Goal: Complete application form

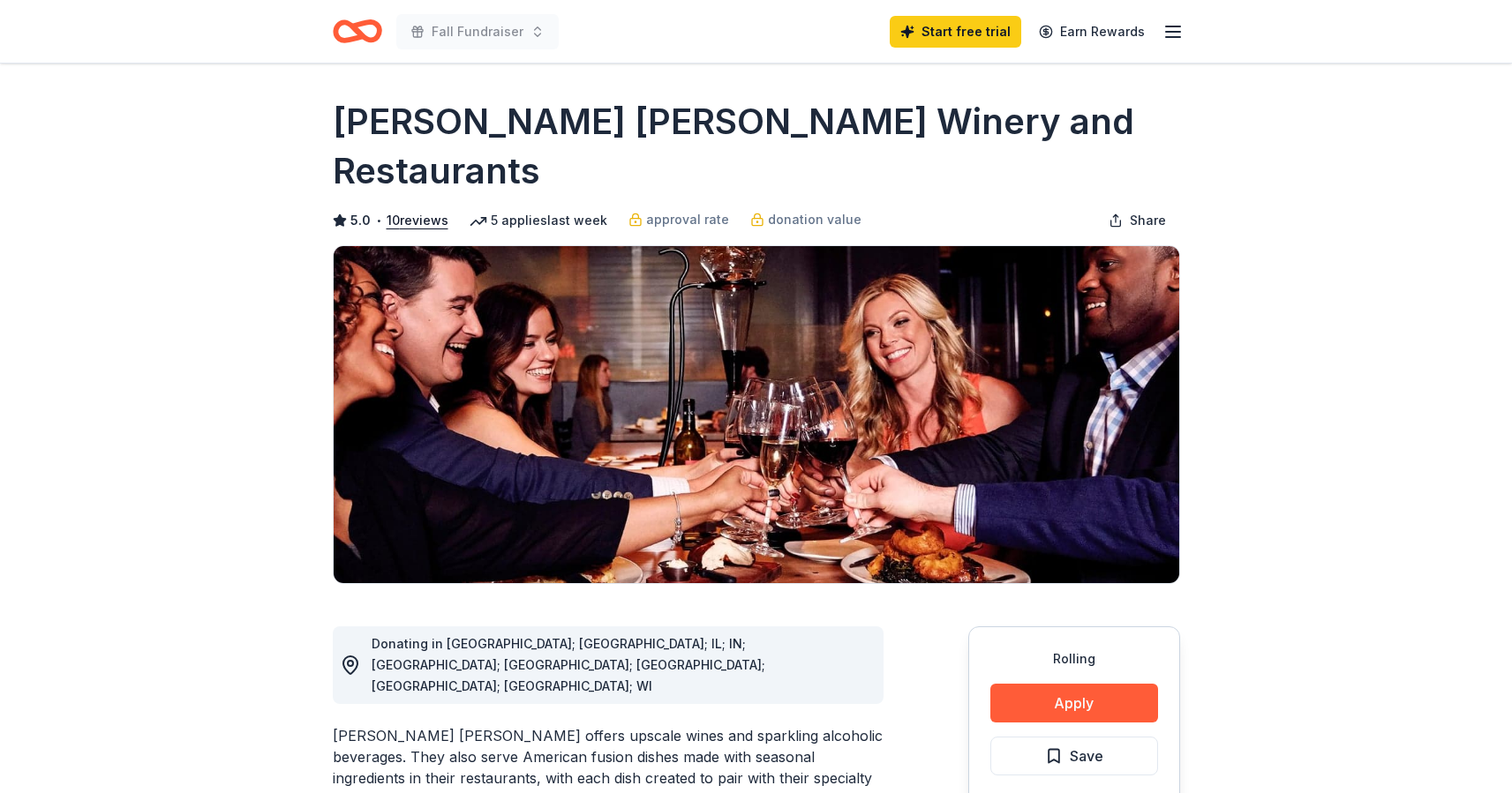
scroll to position [4, 0]
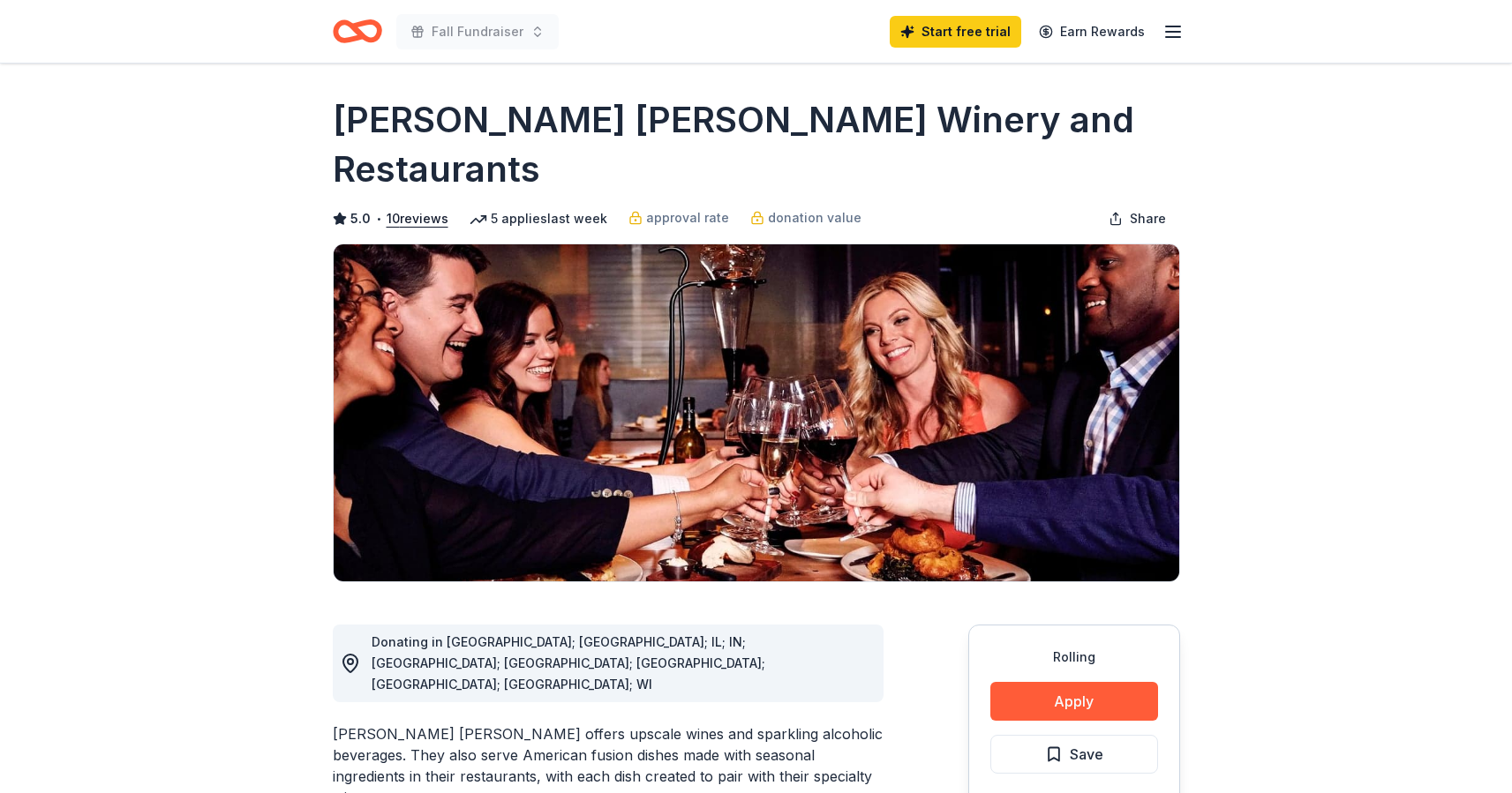
click at [353, 28] on icon "Home" at bounding box center [365, 31] width 27 height 18
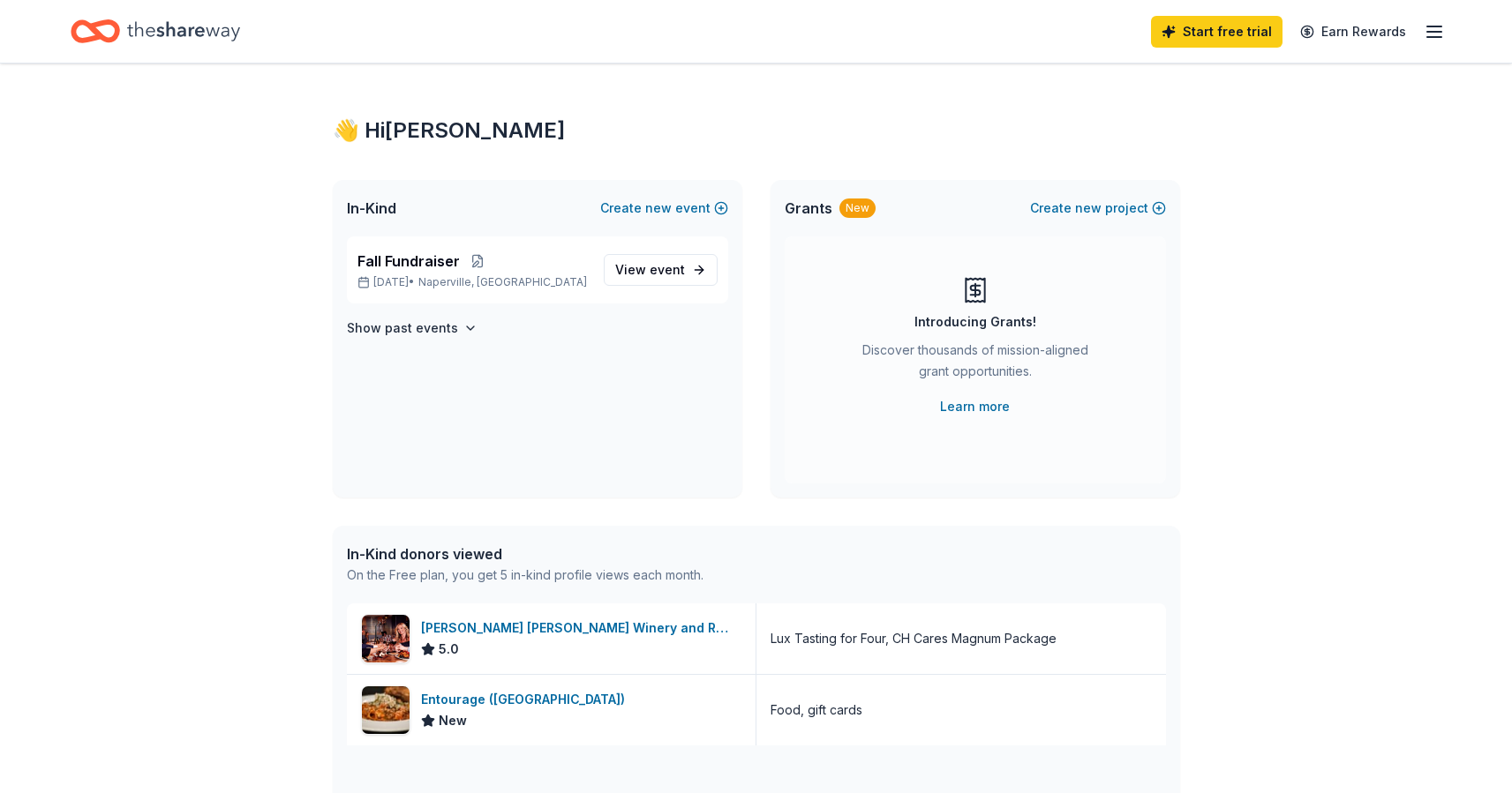
click at [186, 36] on icon "Home" at bounding box center [183, 31] width 113 height 36
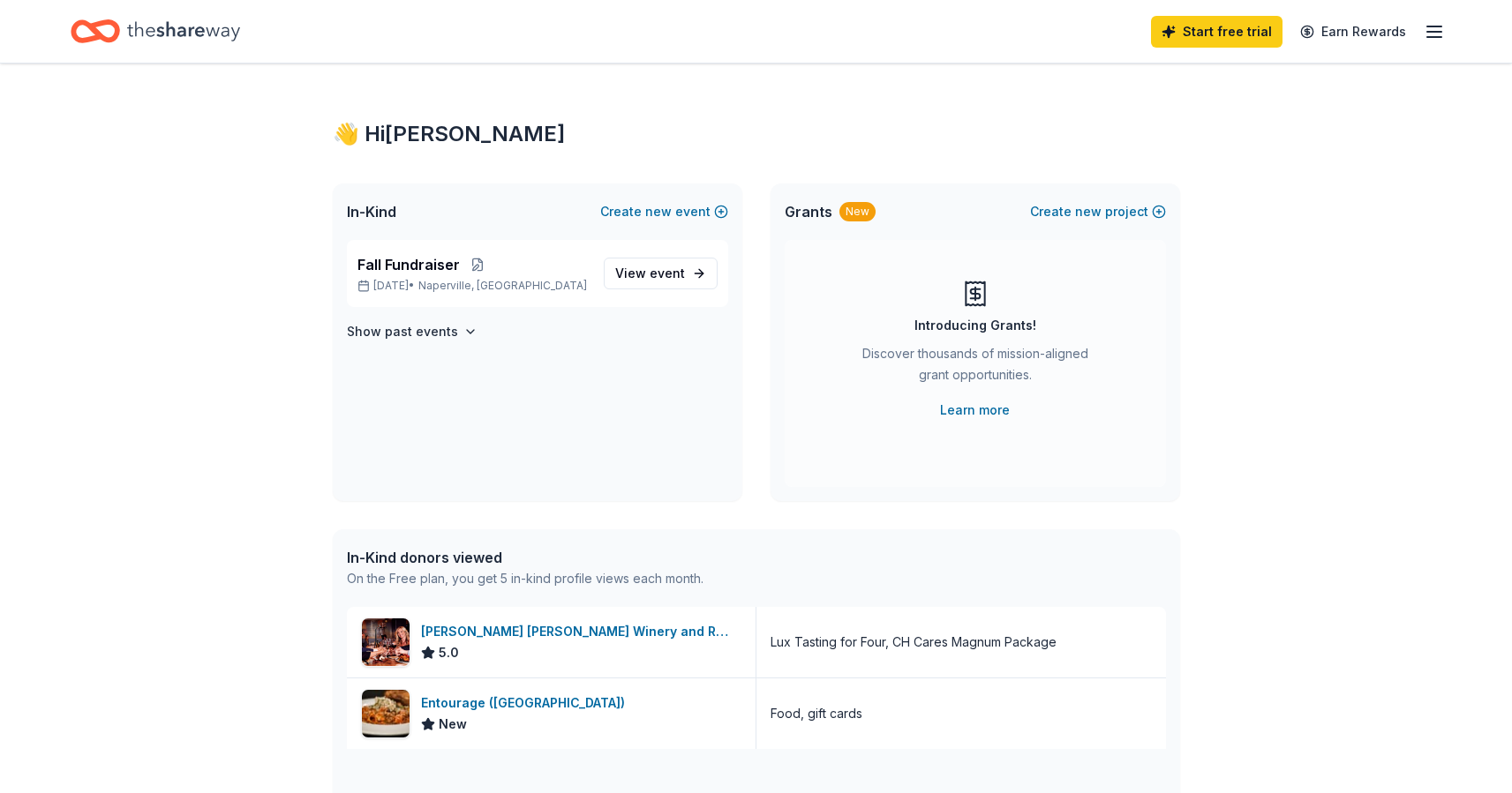
click at [1427, 33] on icon "button" at bounding box center [1435, 32] width 22 height 22
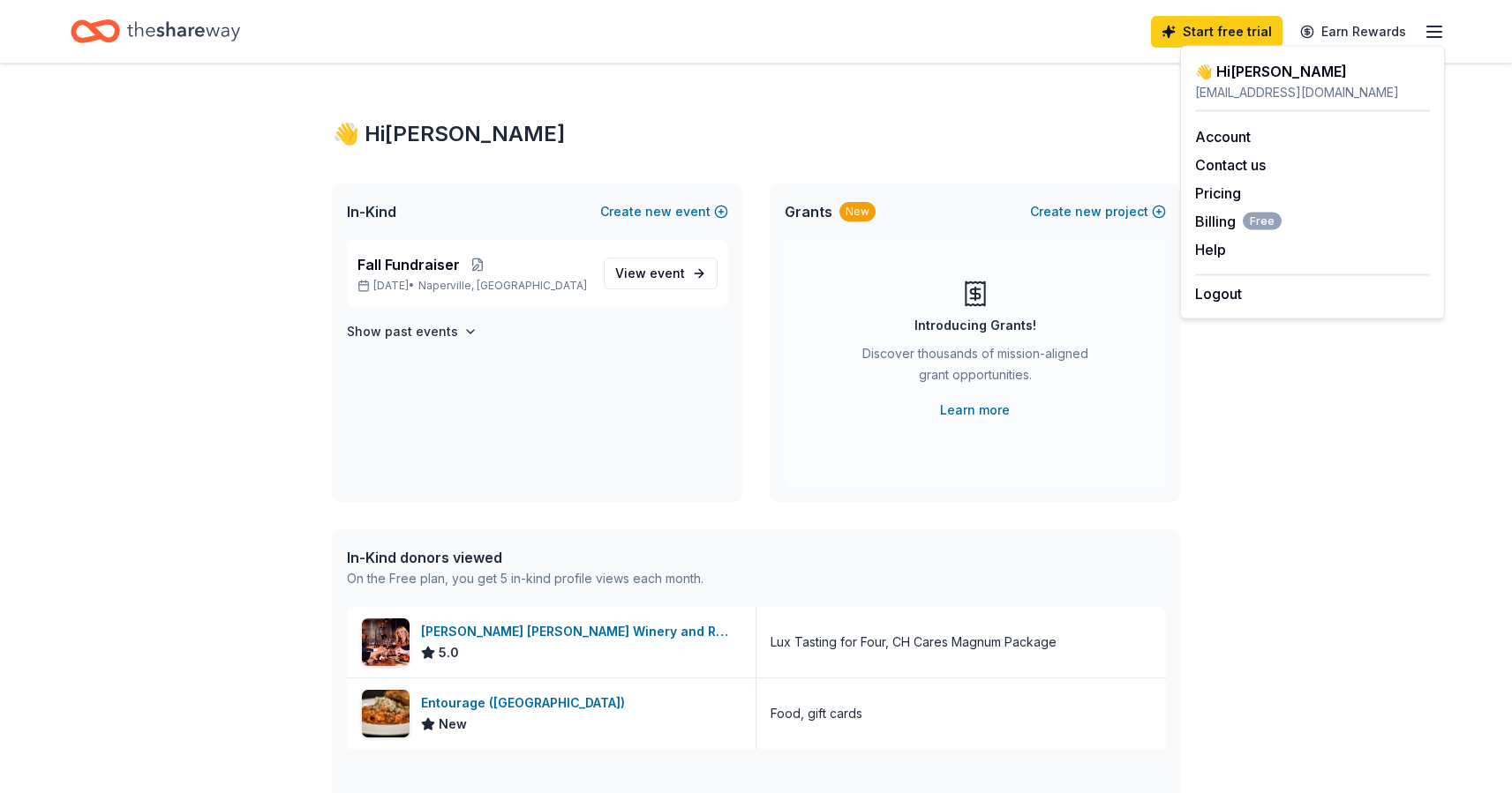
click at [1392, 551] on div "👋 Hi [PERSON_NAME] In-Kind Create new event Fall Fundraiser [DATE] • [GEOGRAPHI…" at bounding box center [756, 679] width 1512 height 1233
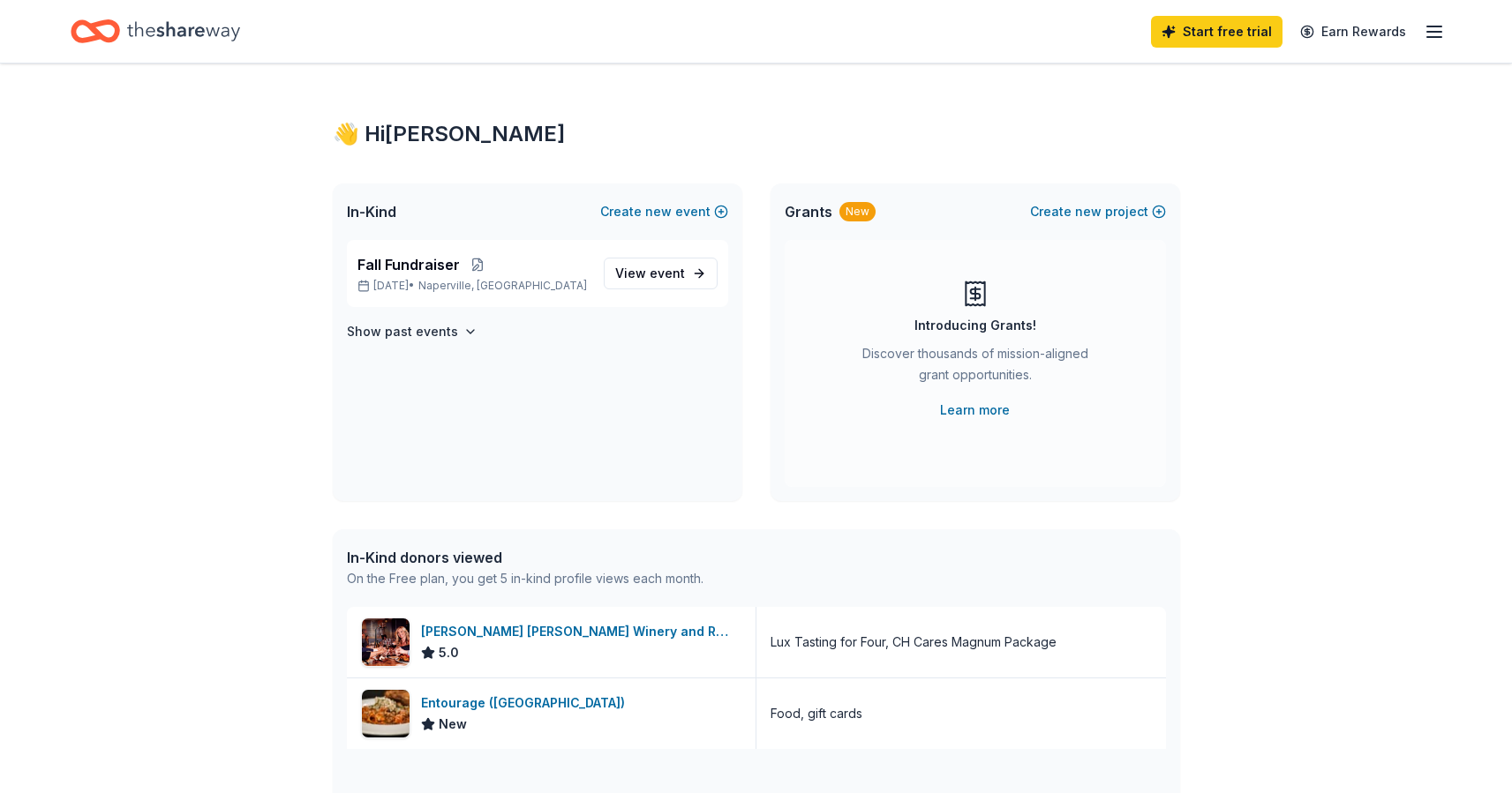
click at [86, 35] on icon "Home" at bounding box center [95, 31] width 49 height 41
click at [675, 284] on link "View event" at bounding box center [661, 273] width 114 height 31
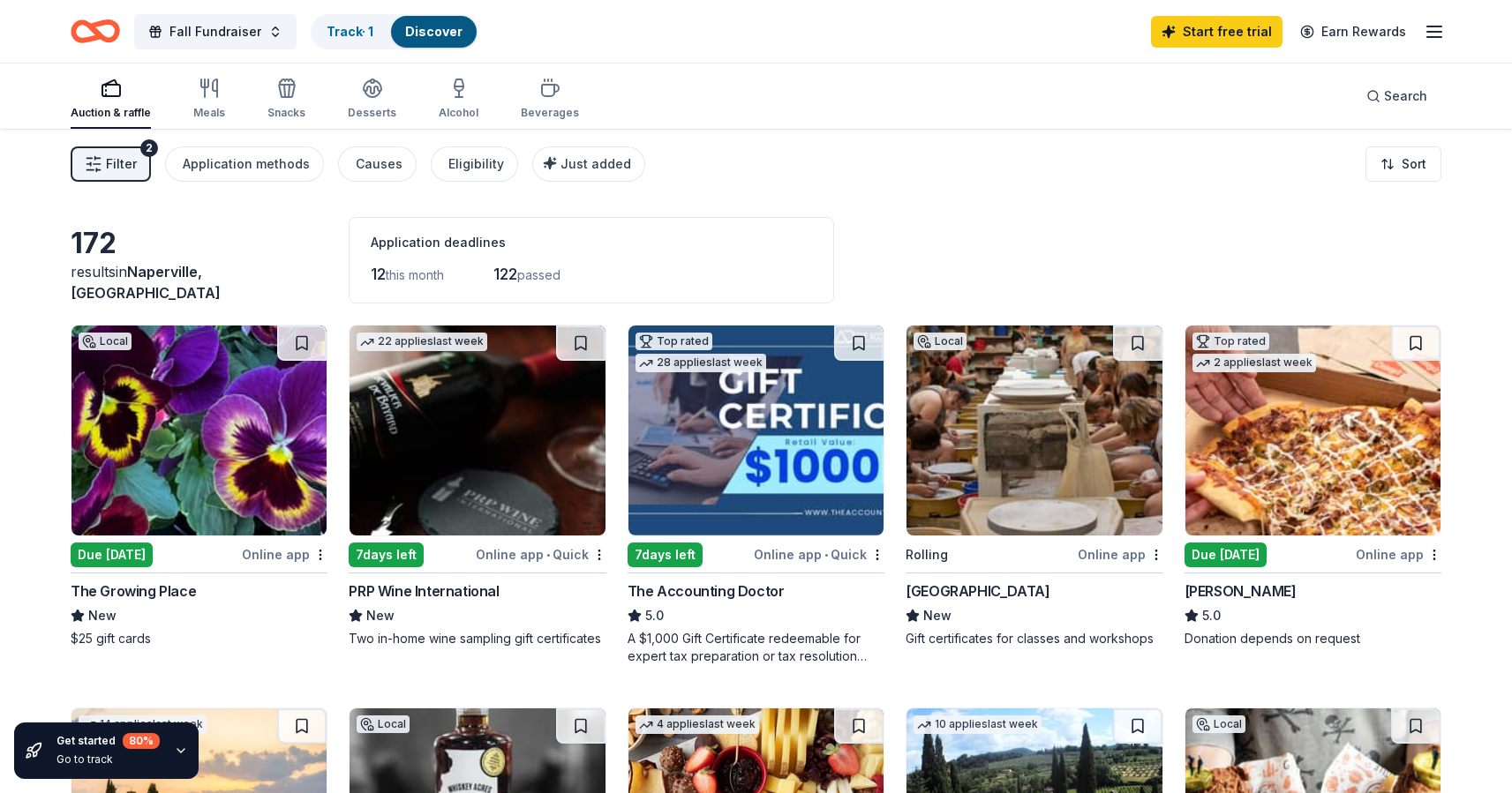
click at [121, 559] on div "Due [DATE]" at bounding box center [112, 554] width 82 height 24
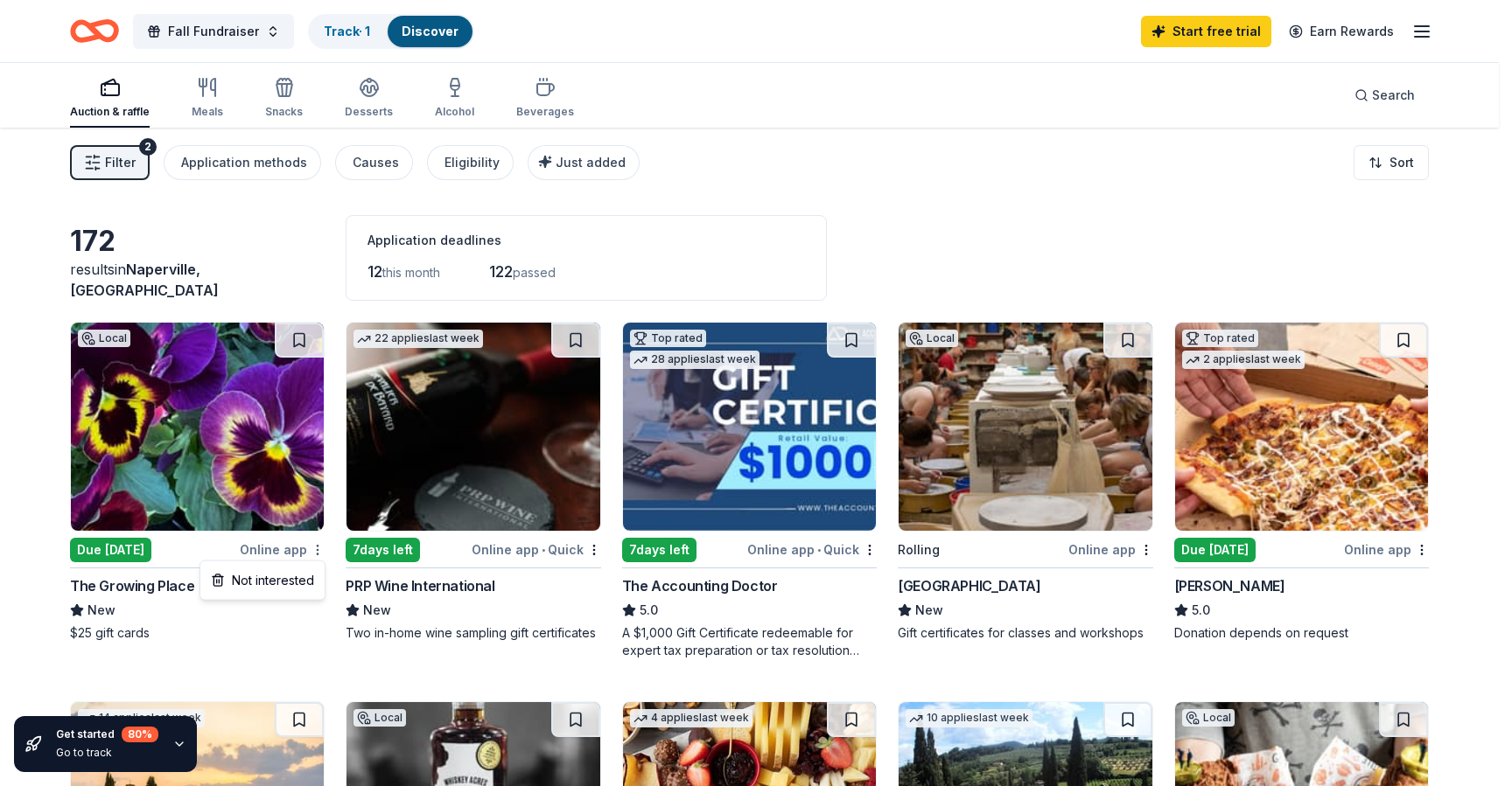
click at [315, 550] on html "Save 10% Fall Fundraiser Track · 1 Discover Start free trial Earn Rewards Aucti…" at bounding box center [756, 393] width 1512 height 786
click at [885, 161] on html "Save 10% Fall Fundraiser Track · 1 Discover Start free trial Earn Rewards Aucti…" at bounding box center [756, 393] width 1512 height 786
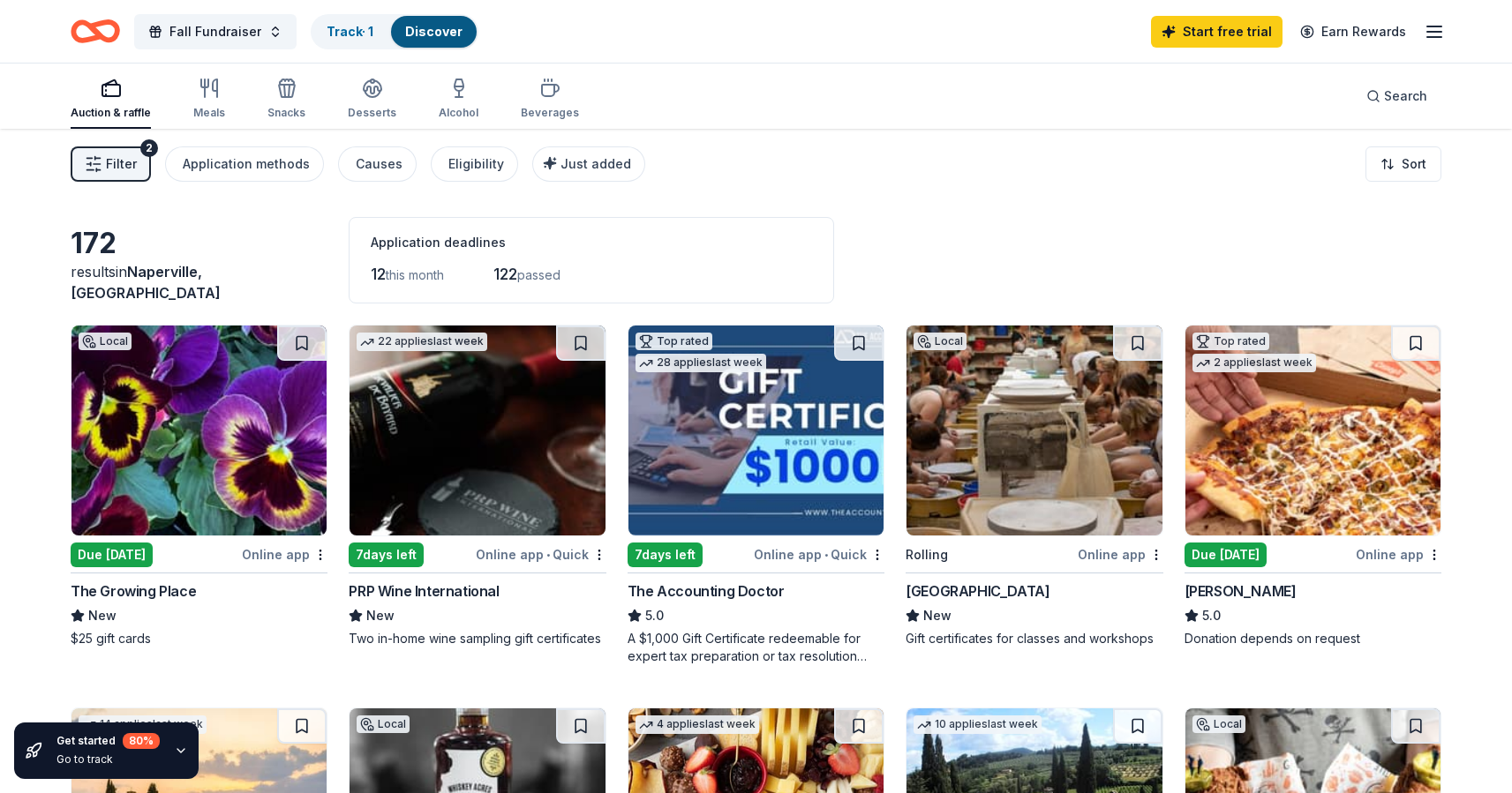
click at [827, 558] on span "•" at bounding box center [827, 555] width 4 height 14
click at [243, 37] on span "Fall Fundraiser" at bounding box center [215, 32] width 92 height 22
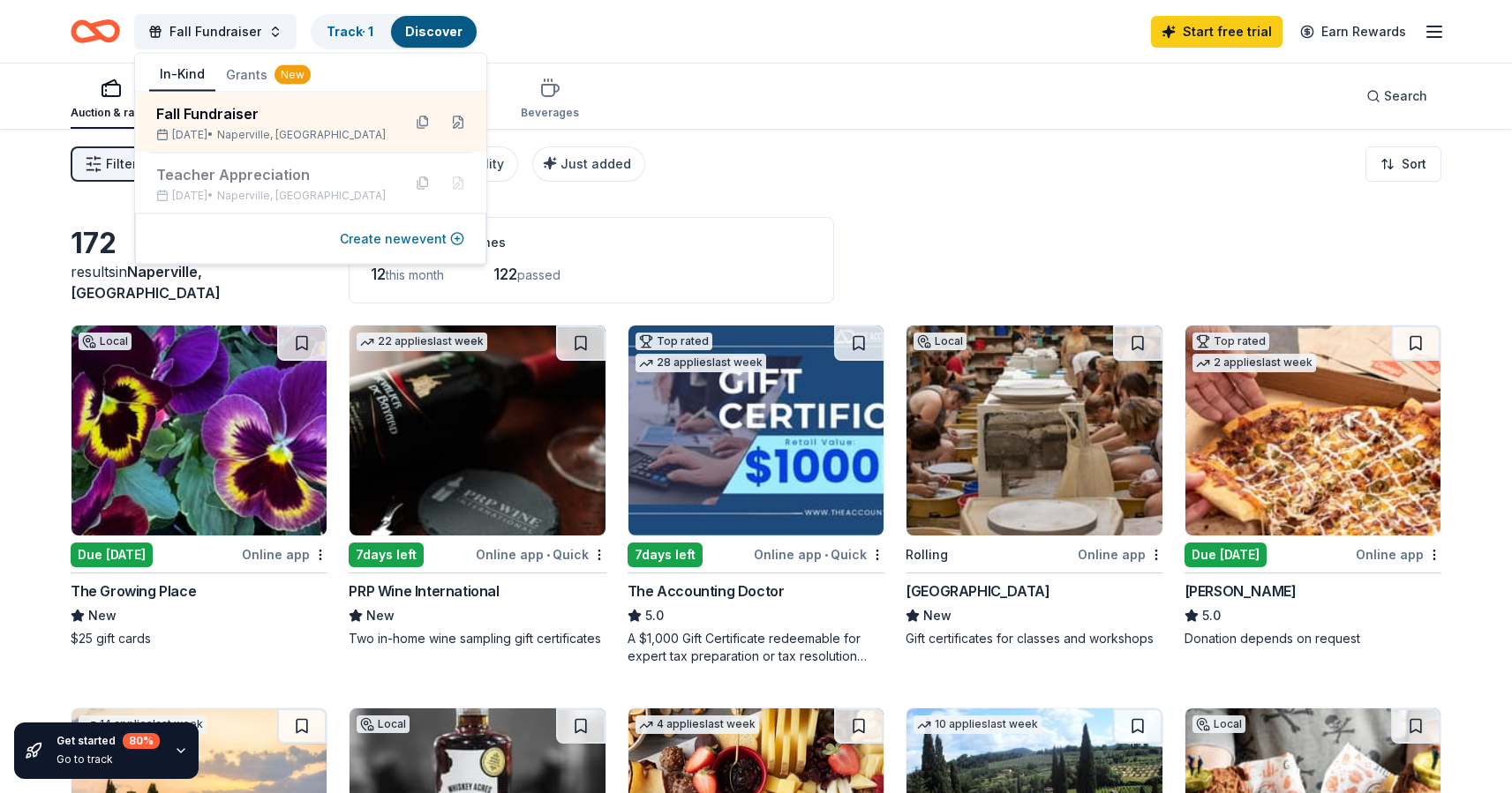
click at [456, 241] on button "Create new event" at bounding box center [402, 240] width 124 height 22
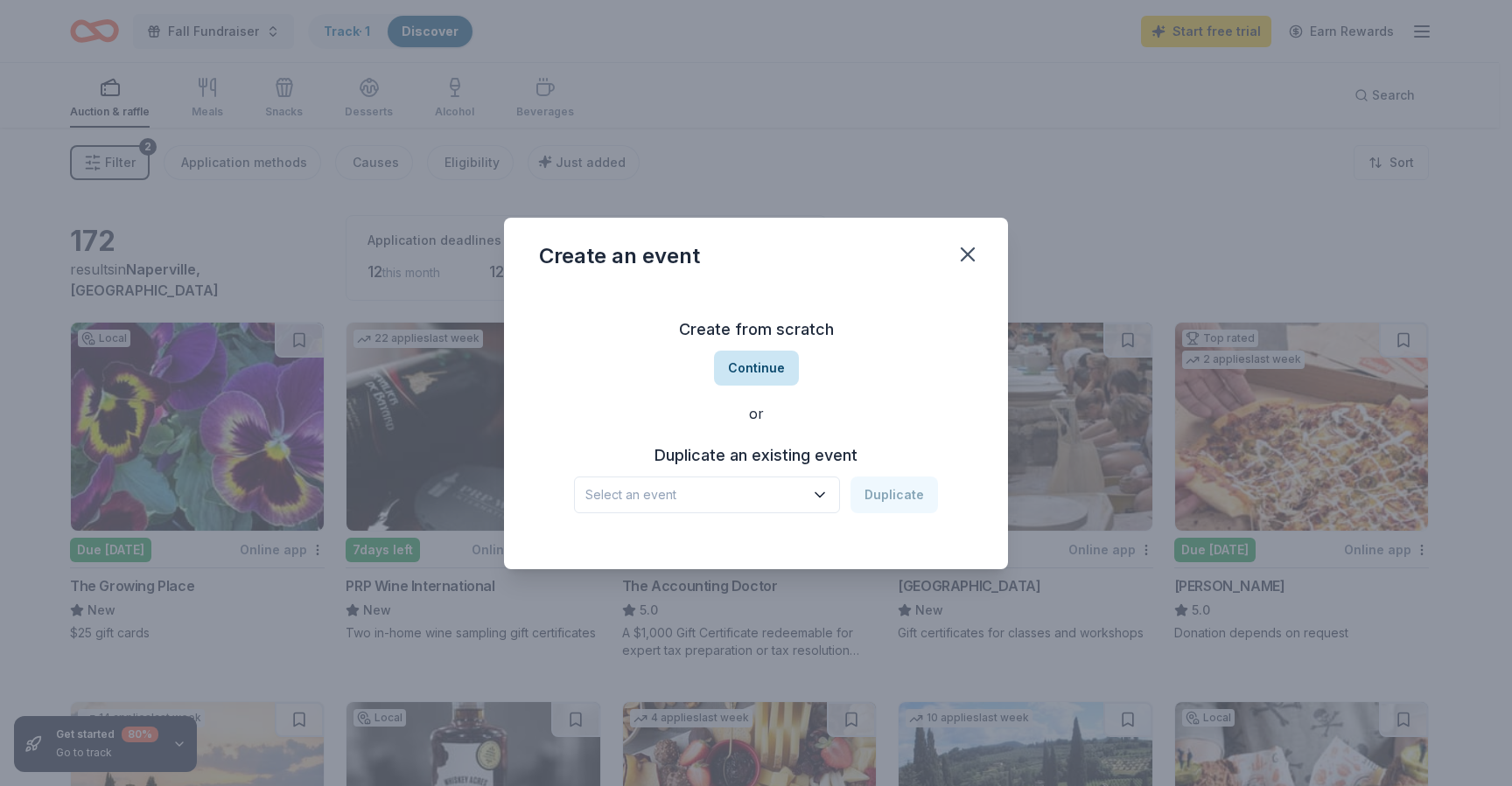
click at [770, 376] on button "Continue" at bounding box center [756, 369] width 84 height 35
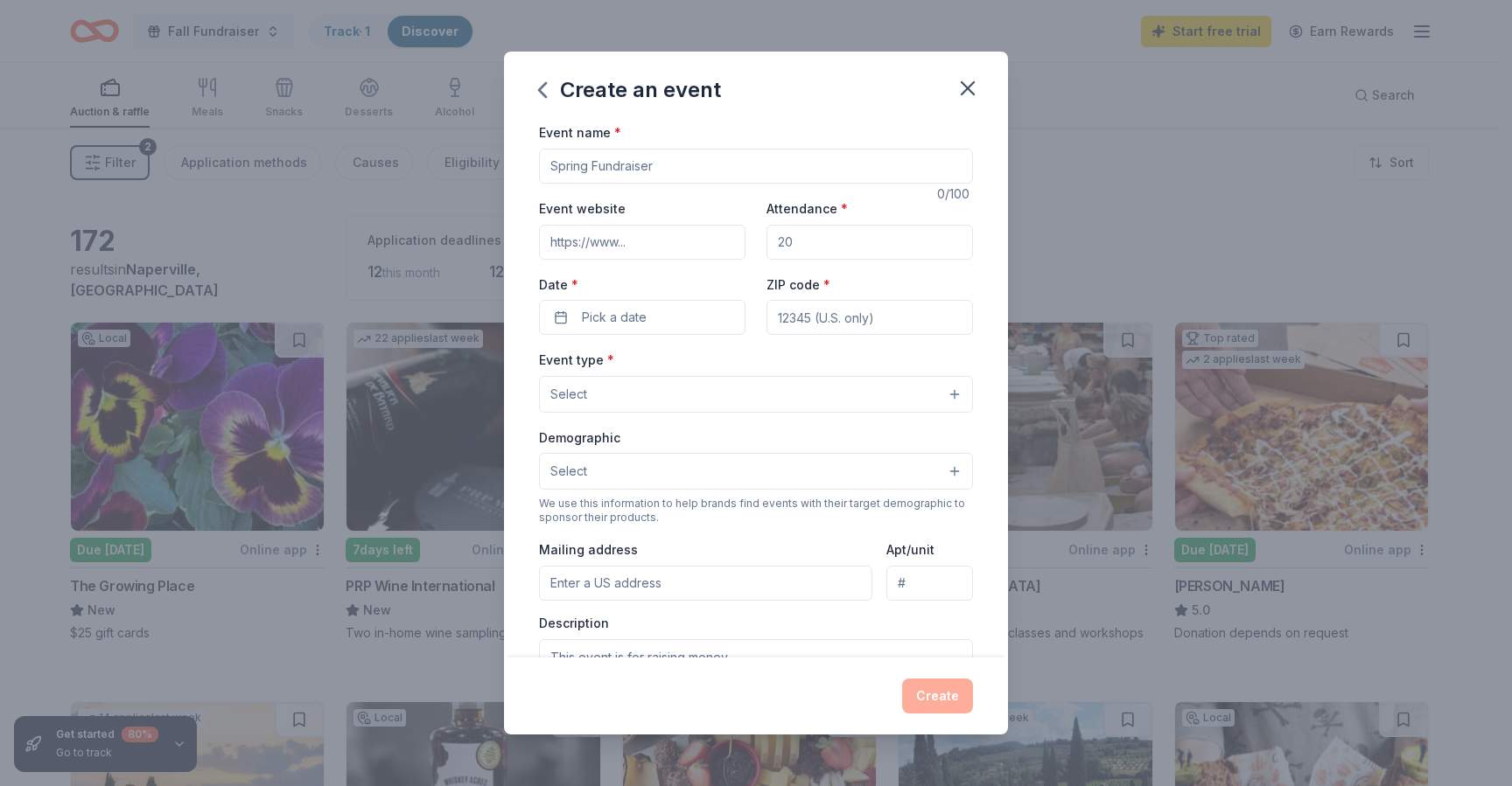
click at [643, 164] on input "Event name *" at bounding box center [755, 166] width 434 height 35
type input "Silent Auction"
click at [715, 220] on div "Event website" at bounding box center [641, 229] width 207 height 62
click at [667, 316] on button "Pick a date" at bounding box center [641, 317] width 207 height 35
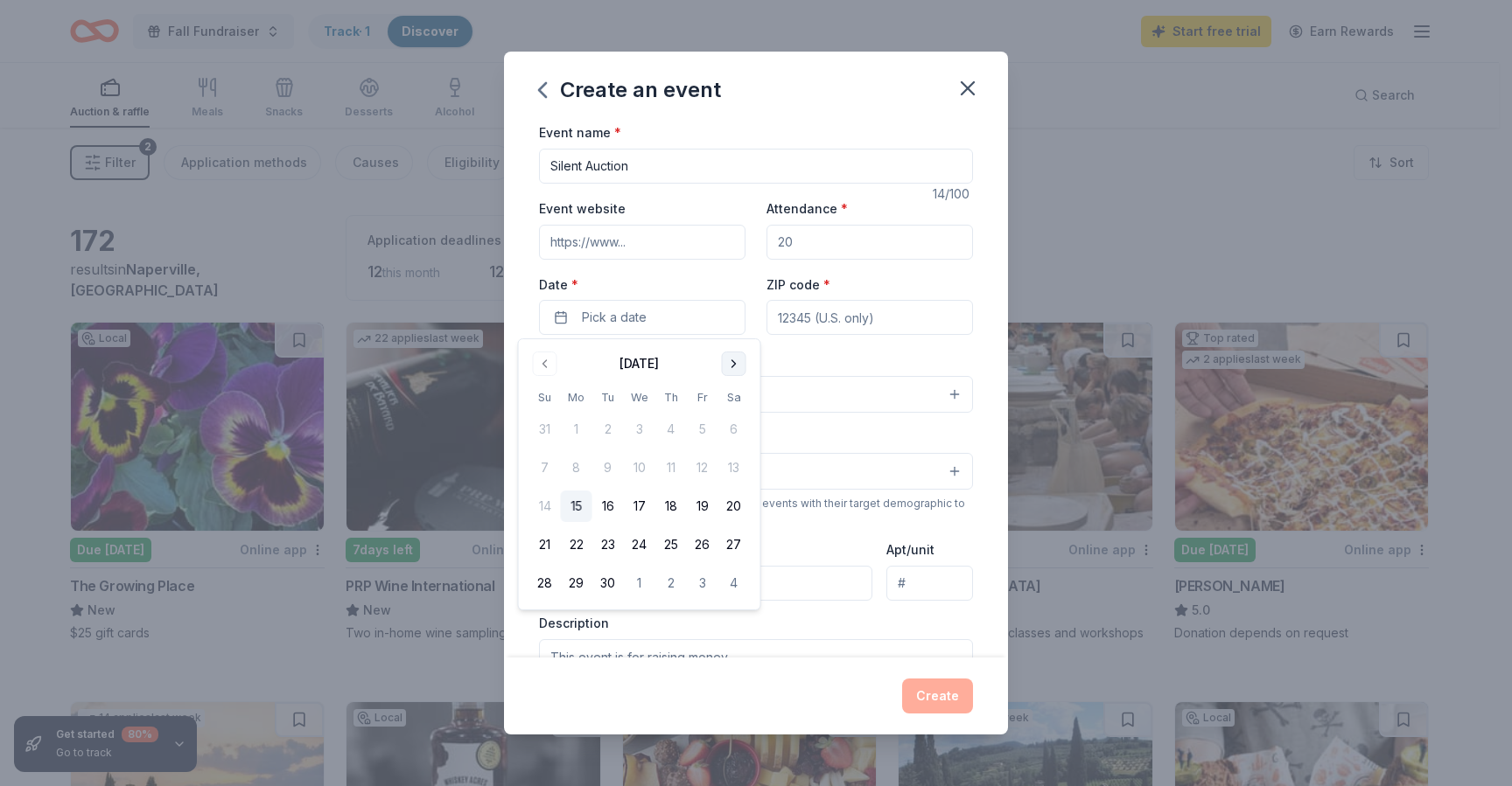
click at [733, 360] on button "Go to next month" at bounding box center [734, 363] width 24 height 24
click at [740, 355] on button "Go to next month" at bounding box center [734, 363] width 24 height 24
click at [731, 363] on button "Go to next month" at bounding box center [734, 363] width 24 height 24
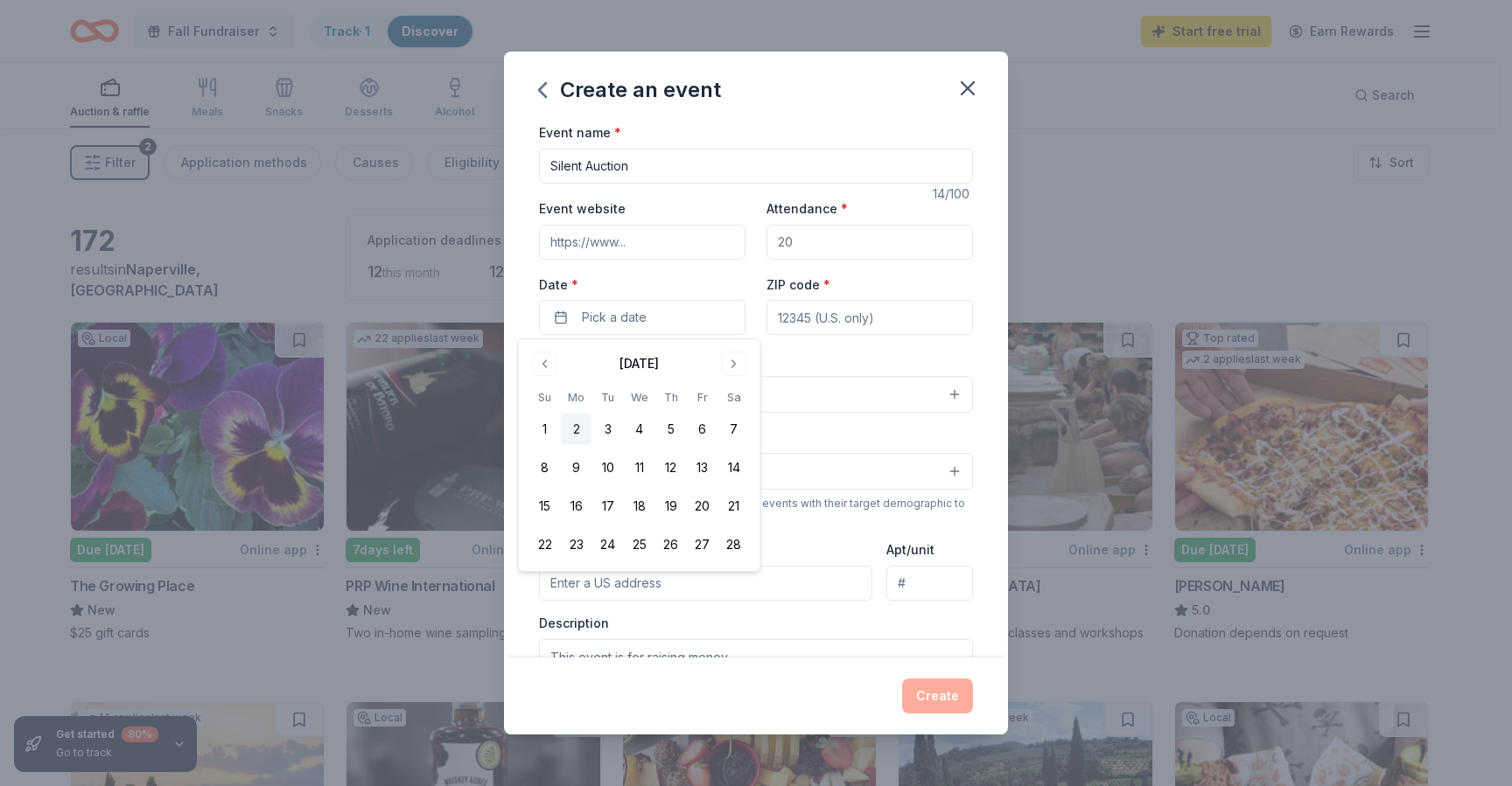
click at [574, 435] on button "2" at bounding box center [576, 429] width 31 height 31
click at [728, 274] on div "Date * [DATE]" at bounding box center [641, 305] width 207 height 62
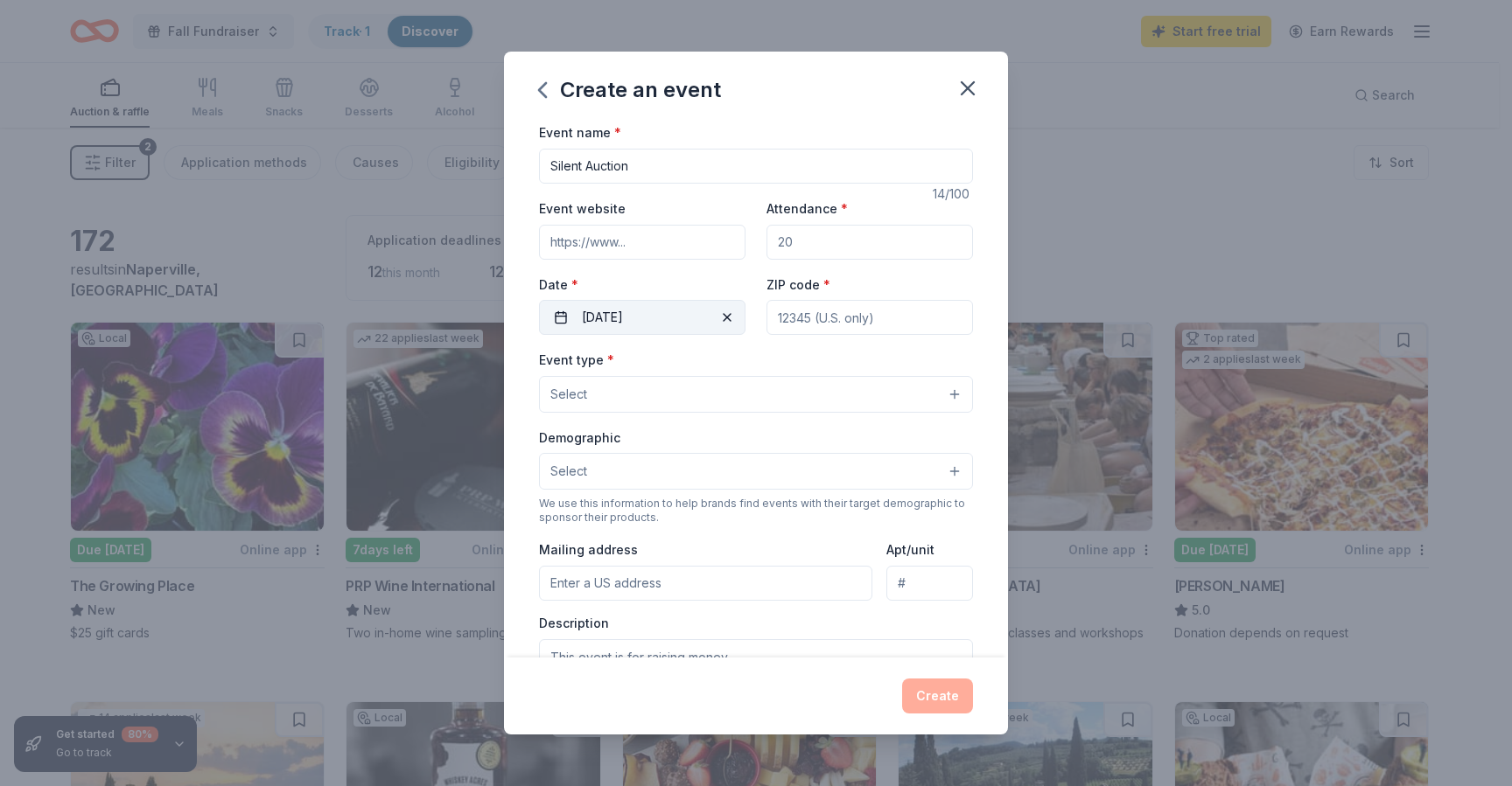
click at [677, 319] on button "[DATE]" at bounding box center [641, 317] width 207 height 35
click at [674, 311] on button "[DATE]" at bounding box center [641, 317] width 207 height 35
click at [662, 316] on button "[DATE]" at bounding box center [641, 317] width 207 height 35
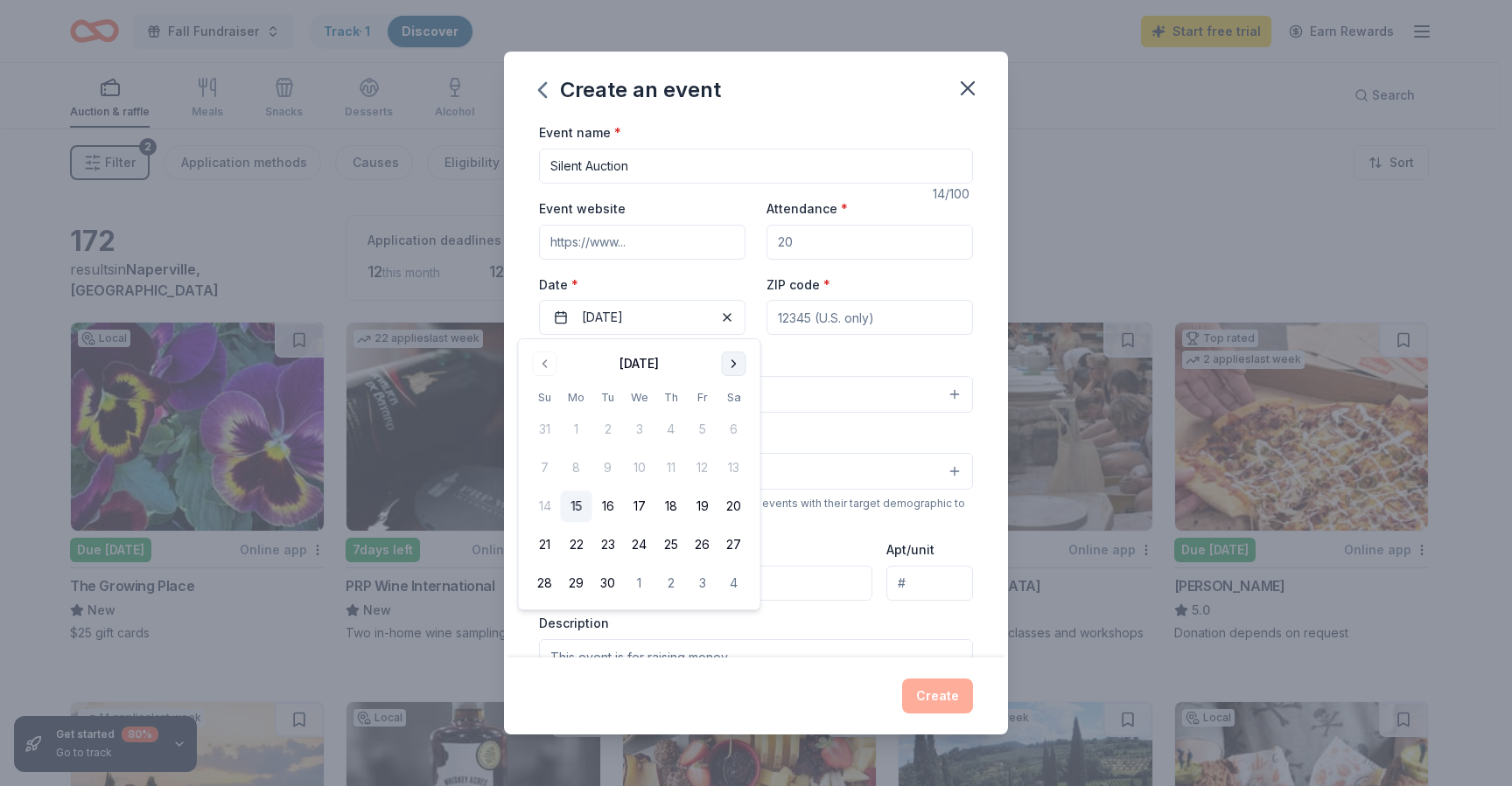
click at [725, 359] on button "Go to next month" at bounding box center [734, 363] width 24 height 24
click at [546, 360] on button "Go to previous month" at bounding box center [544, 363] width 24 height 24
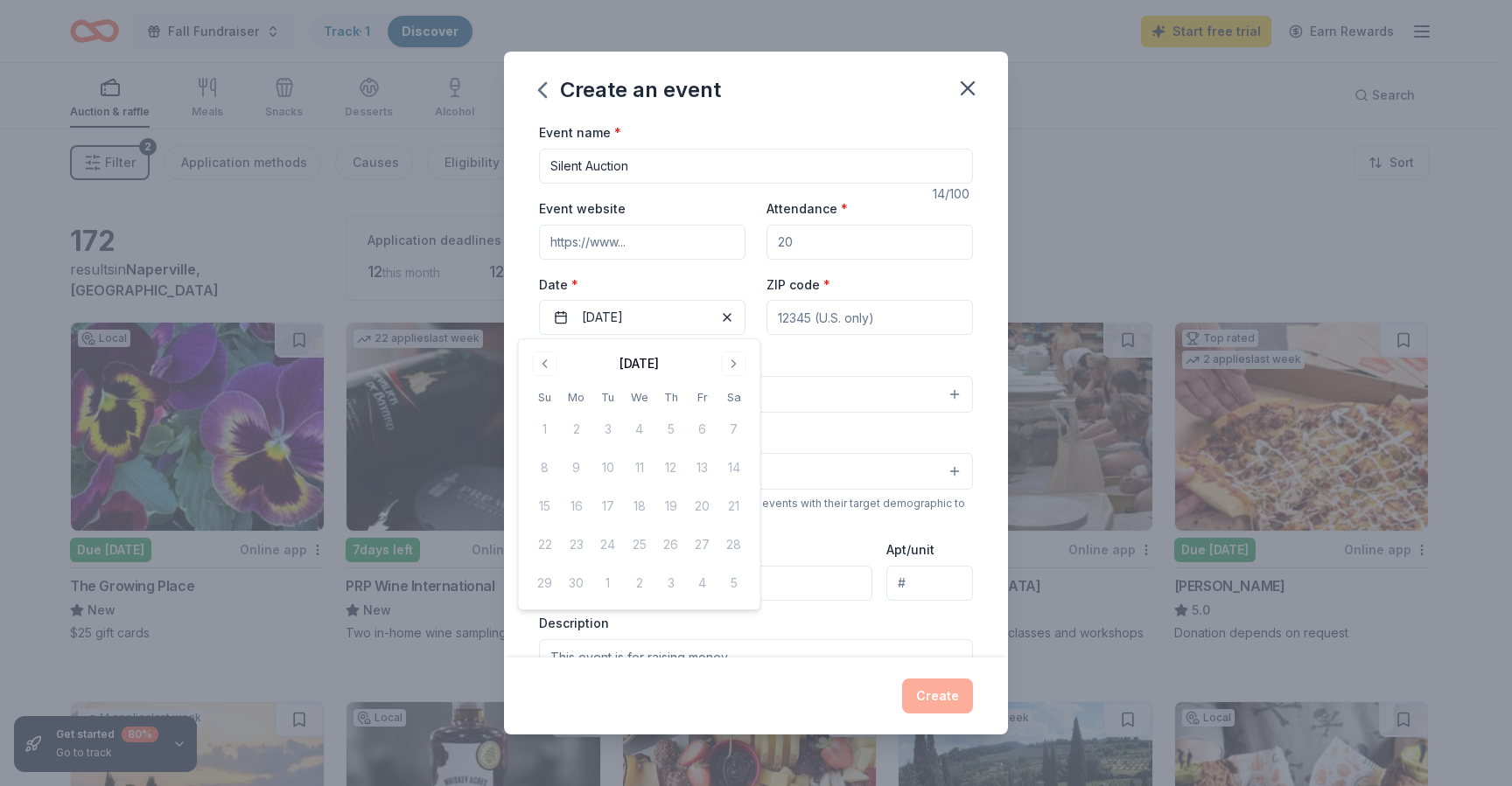
click at [740, 273] on div "Event website Attendance * Date * [DATE] ZIP code *" at bounding box center [755, 267] width 434 height 138
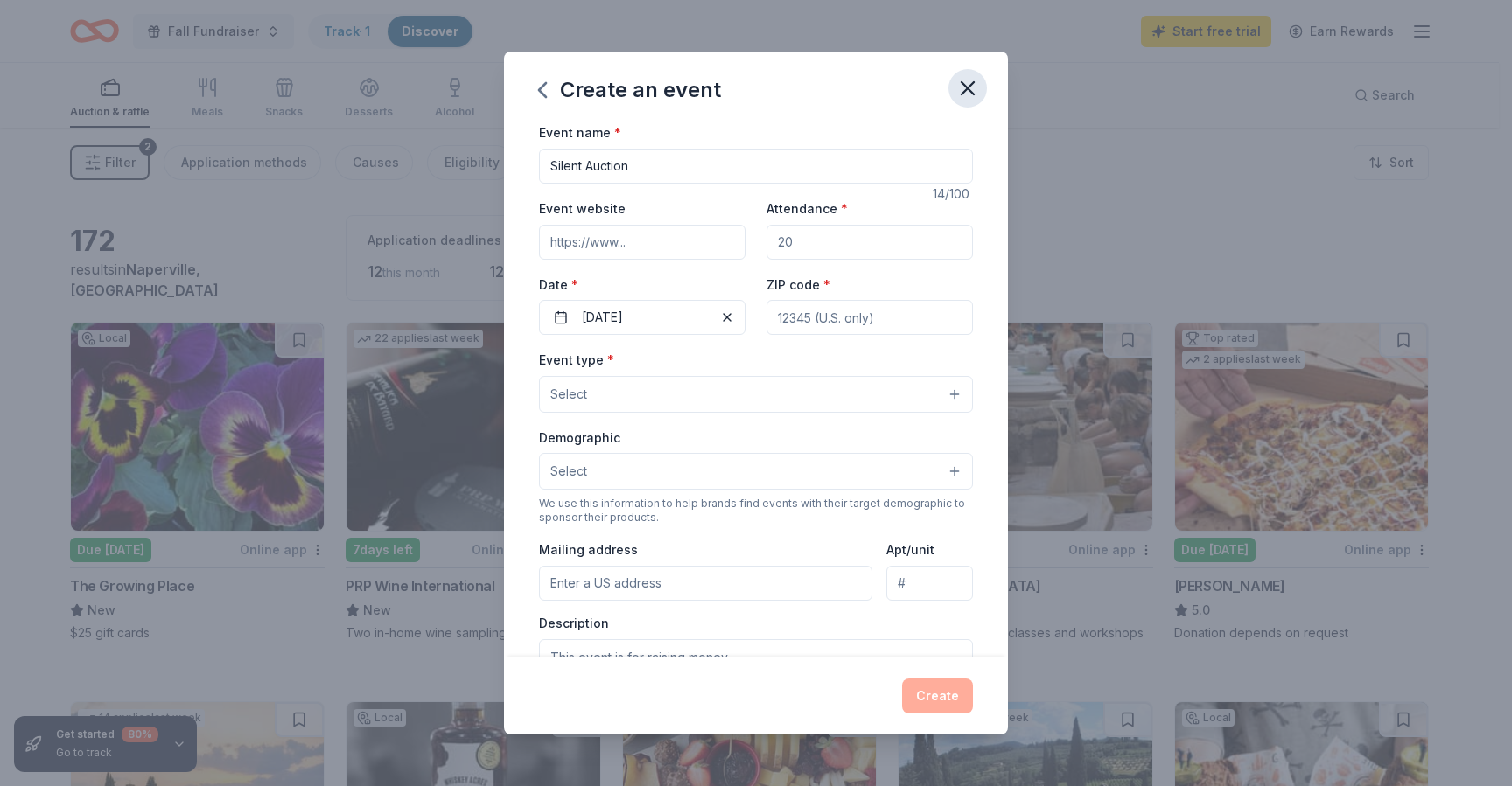
click at [974, 84] on icon "button" at bounding box center [967, 87] width 24 height 24
click at [974, 87] on icon "button" at bounding box center [967, 87] width 24 height 24
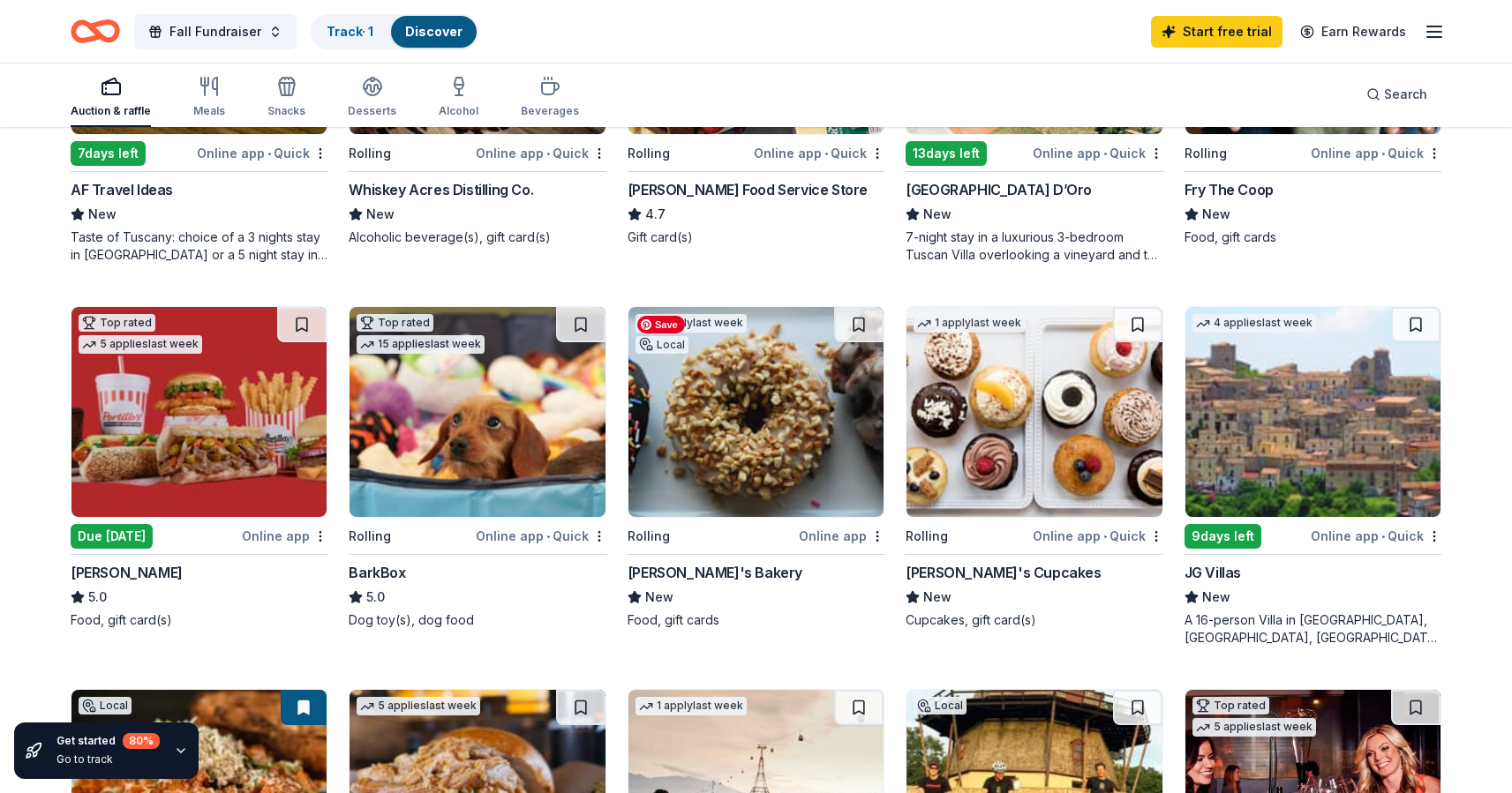
scroll to position [789, 0]
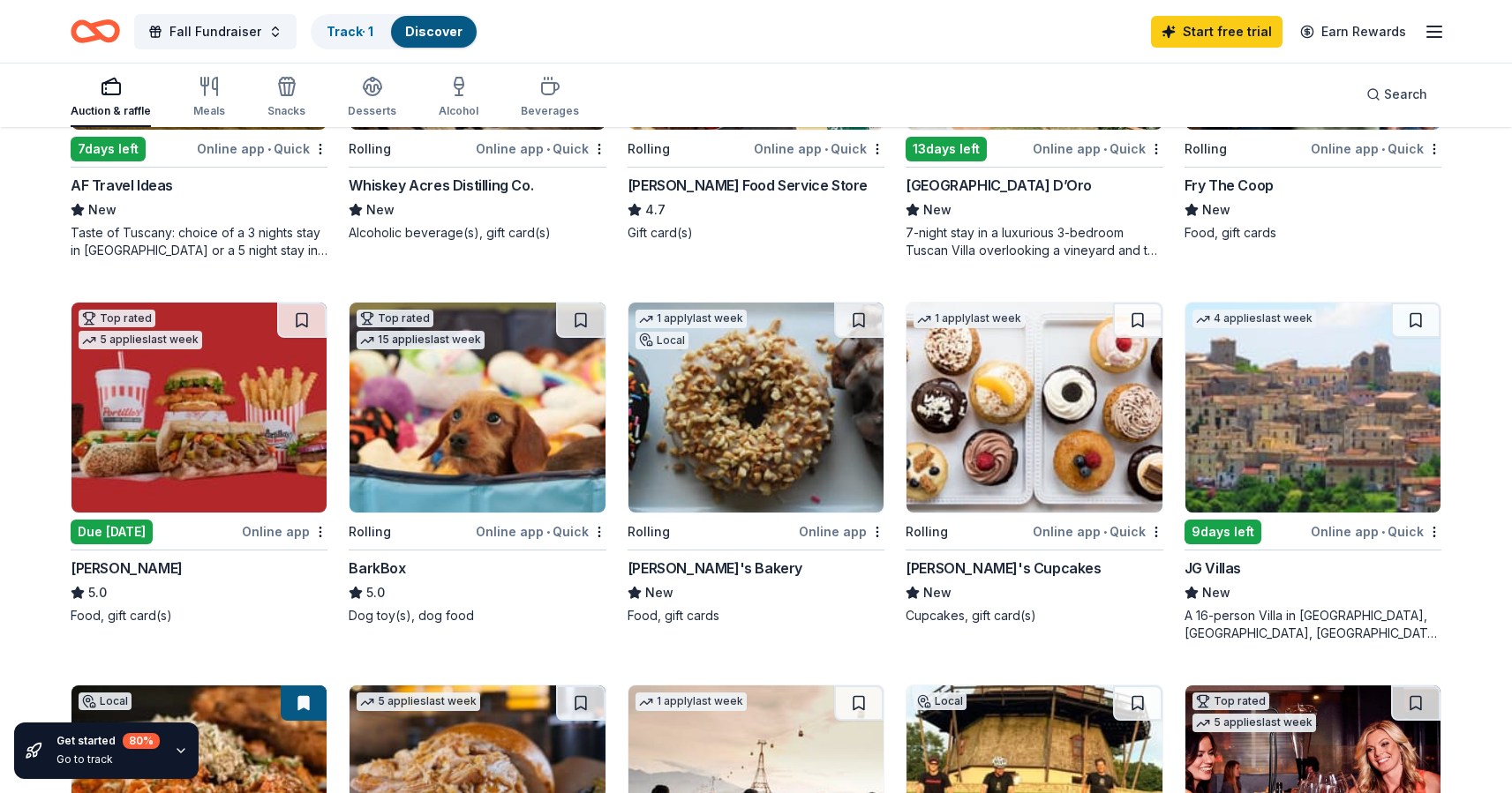
click at [124, 537] on div "Due [DATE]" at bounding box center [112, 532] width 82 height 24
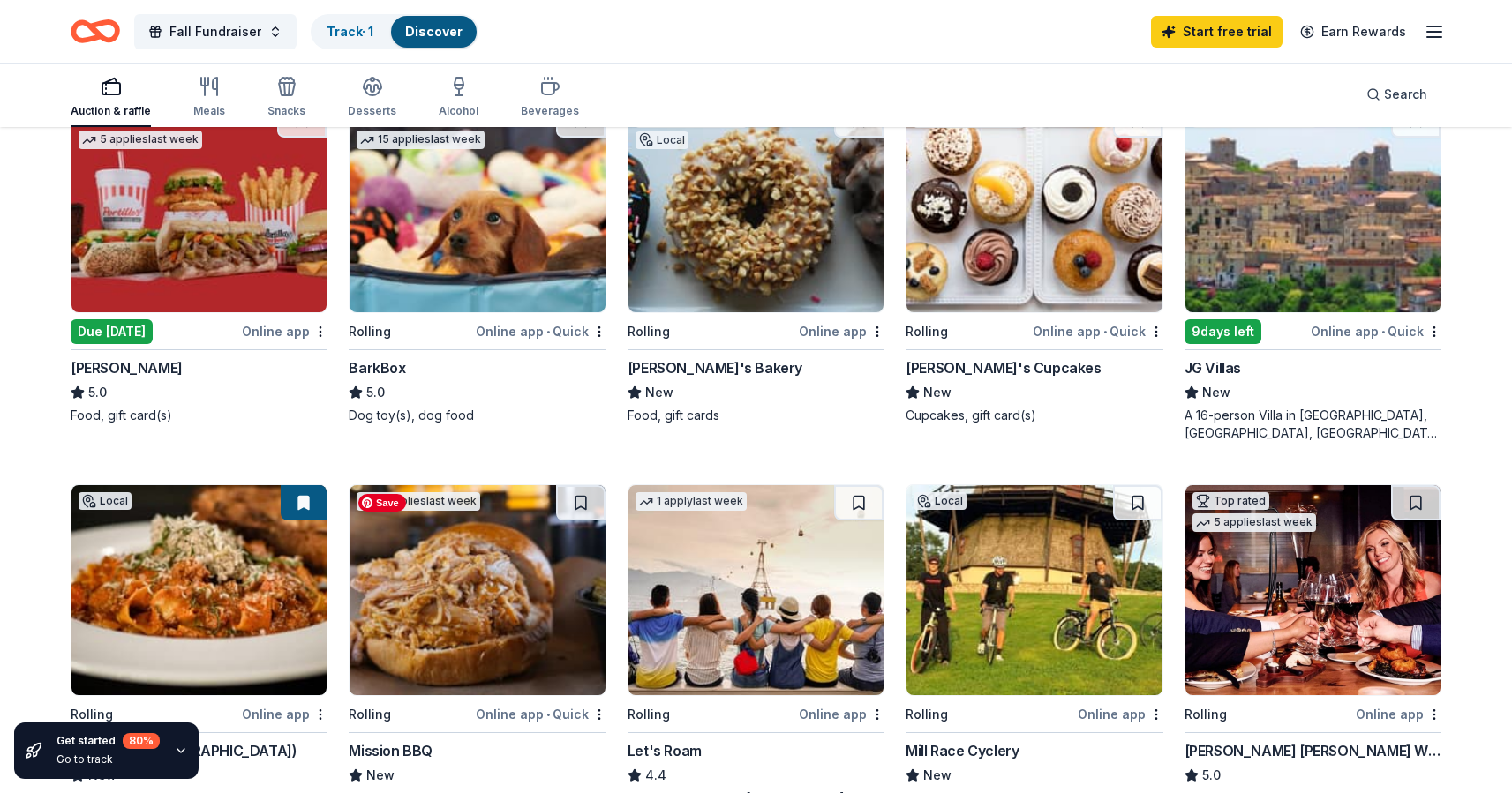
scroll to position [739, 0]
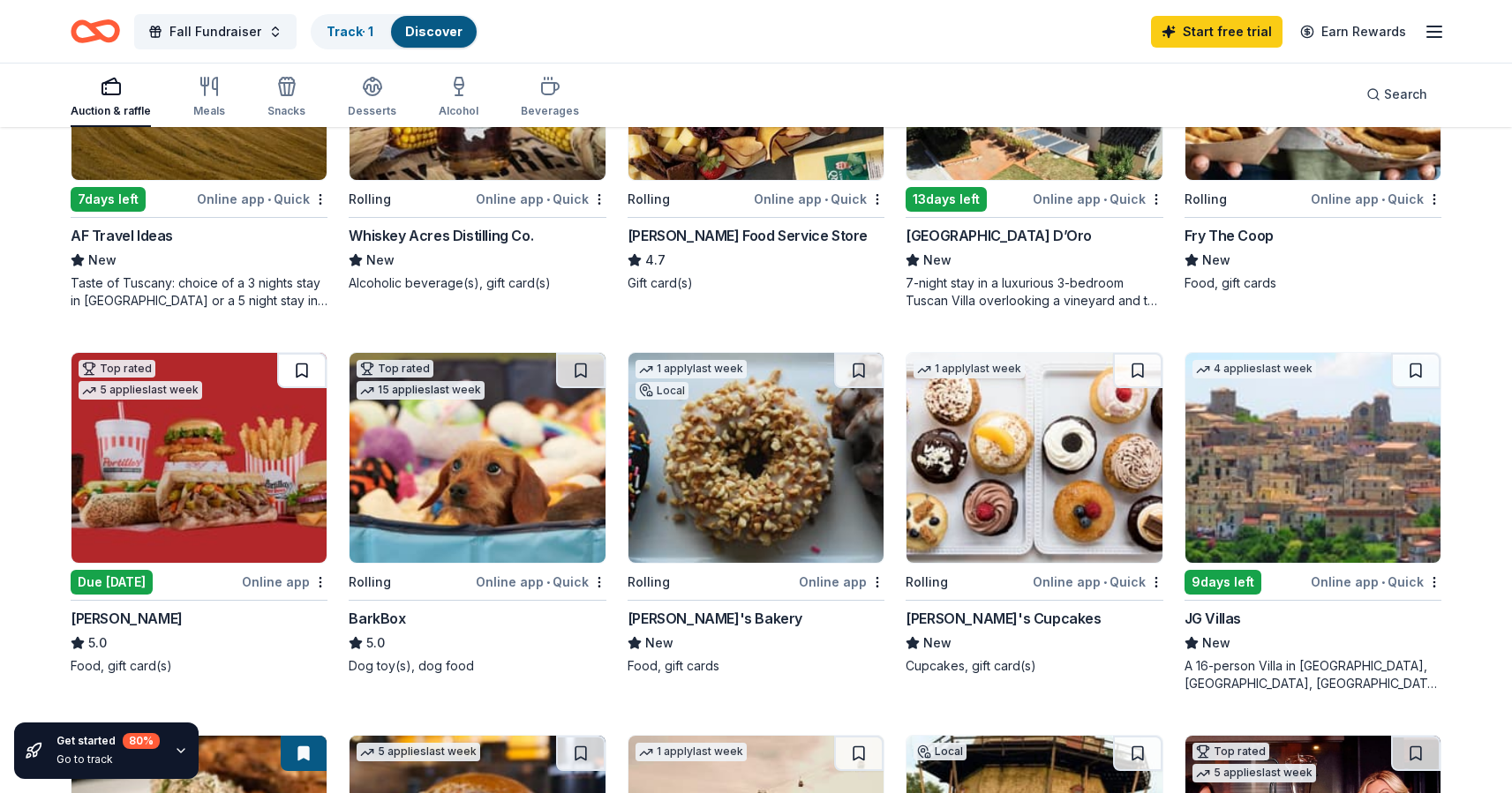
click at [307, 370] on button at bounding box center [302, 371] width 49 height 35
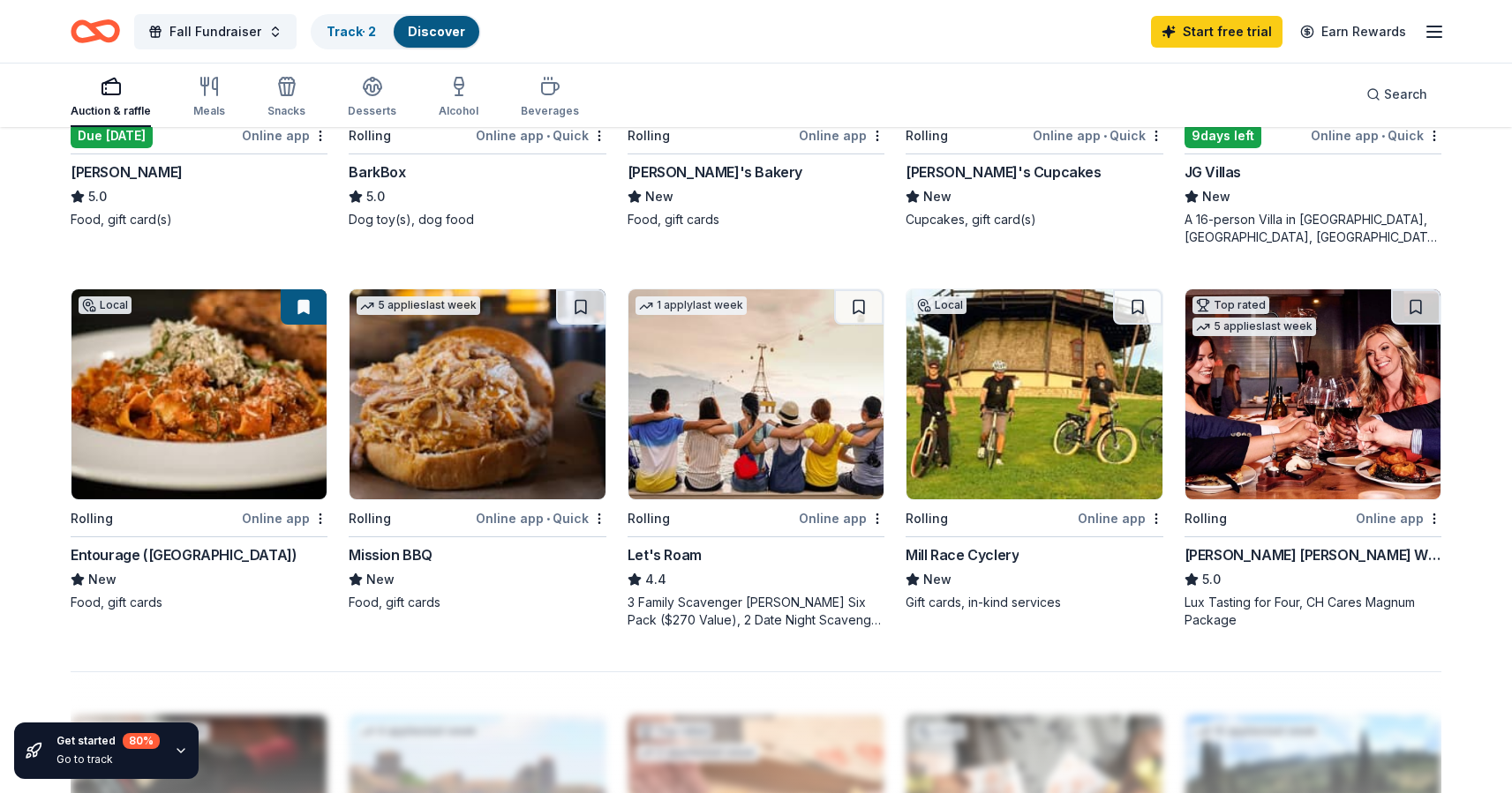
scroll to position [1182, 0]
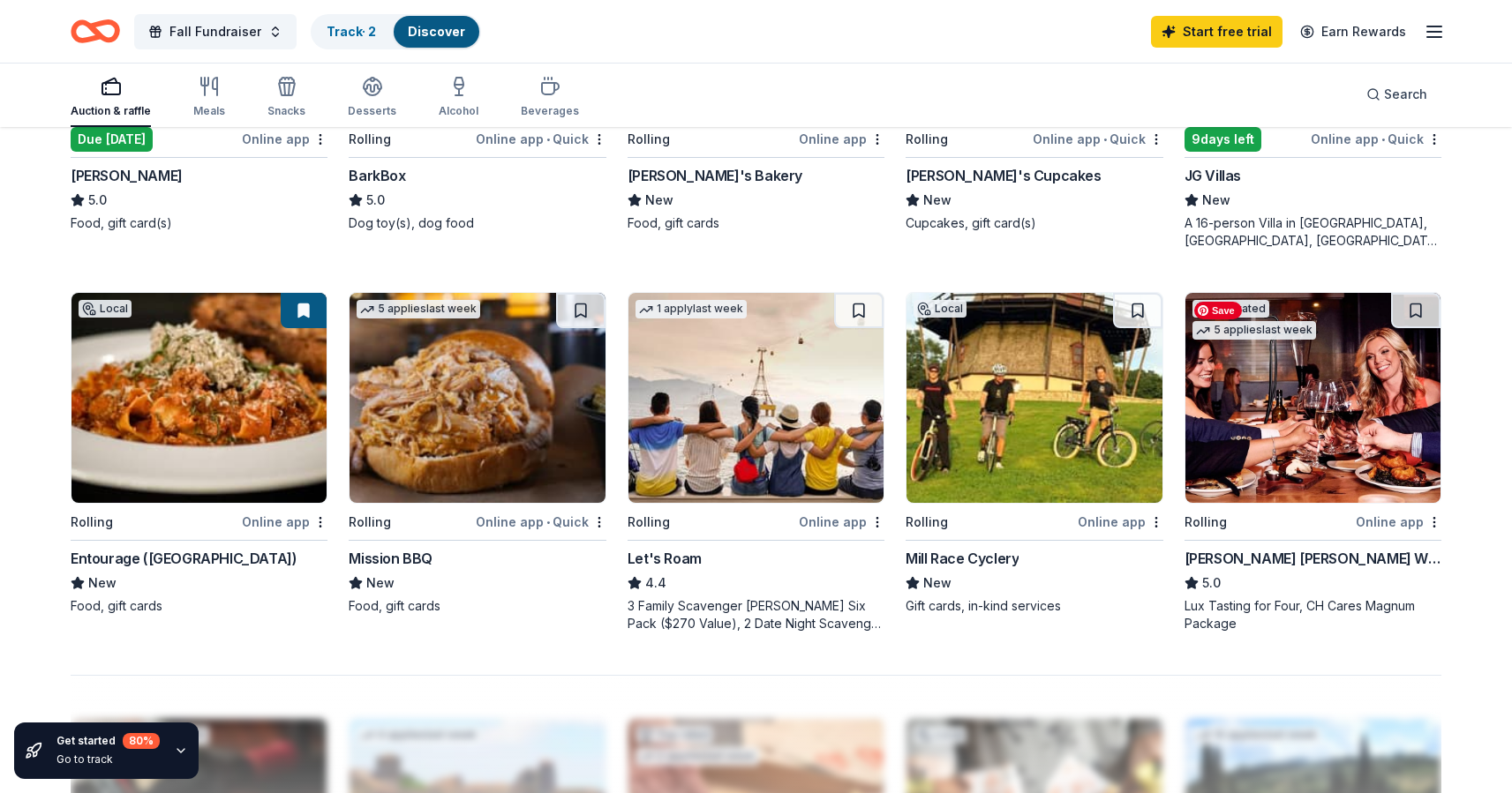
click at [1364, 443] on img at bounding box center [1313, 397] width 256 height 210
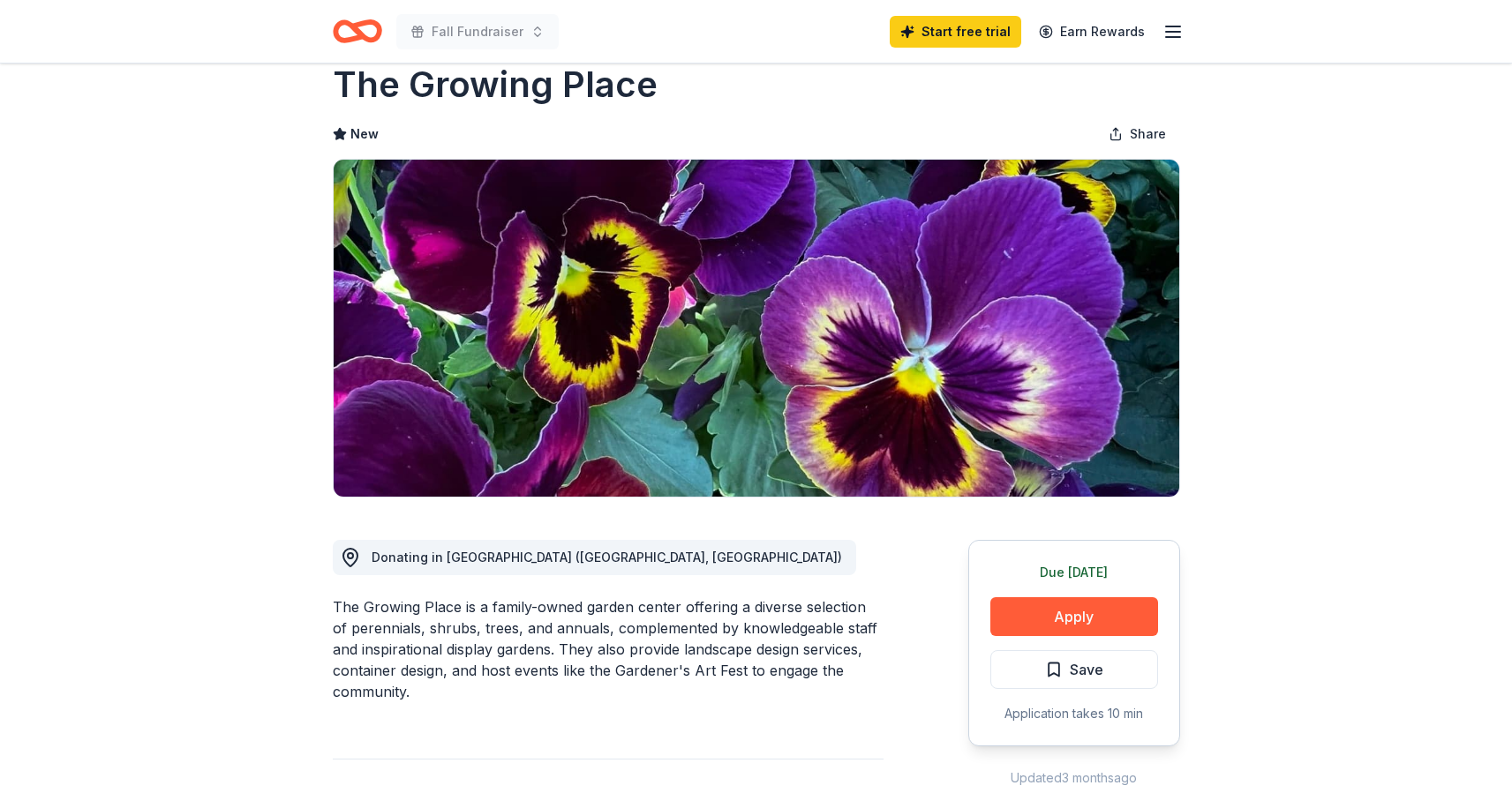
scroll to position [43, 0]
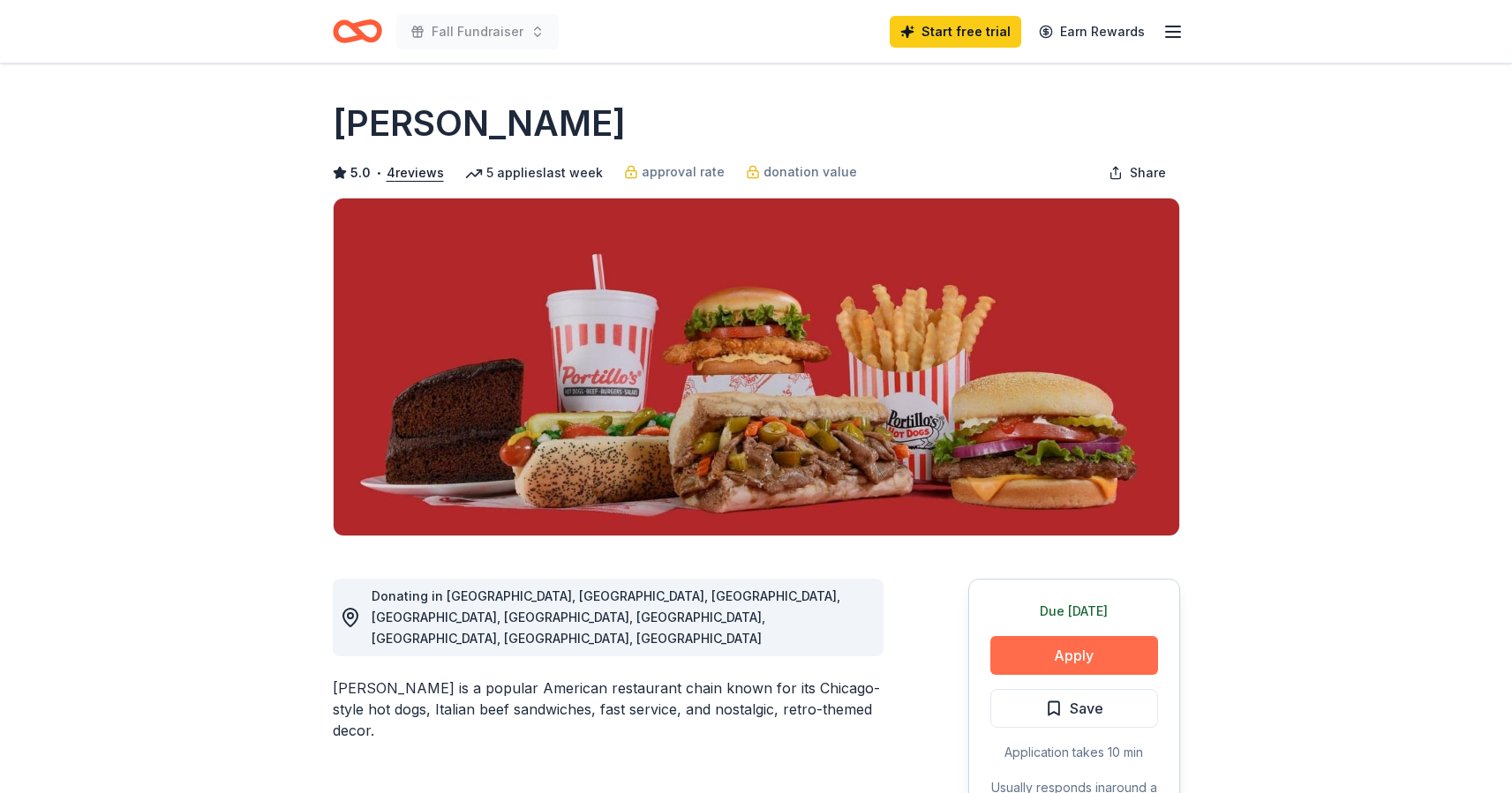
click at [1097, 655] on button "Apply" at bounding box center [1074, 656] width 167 height 39
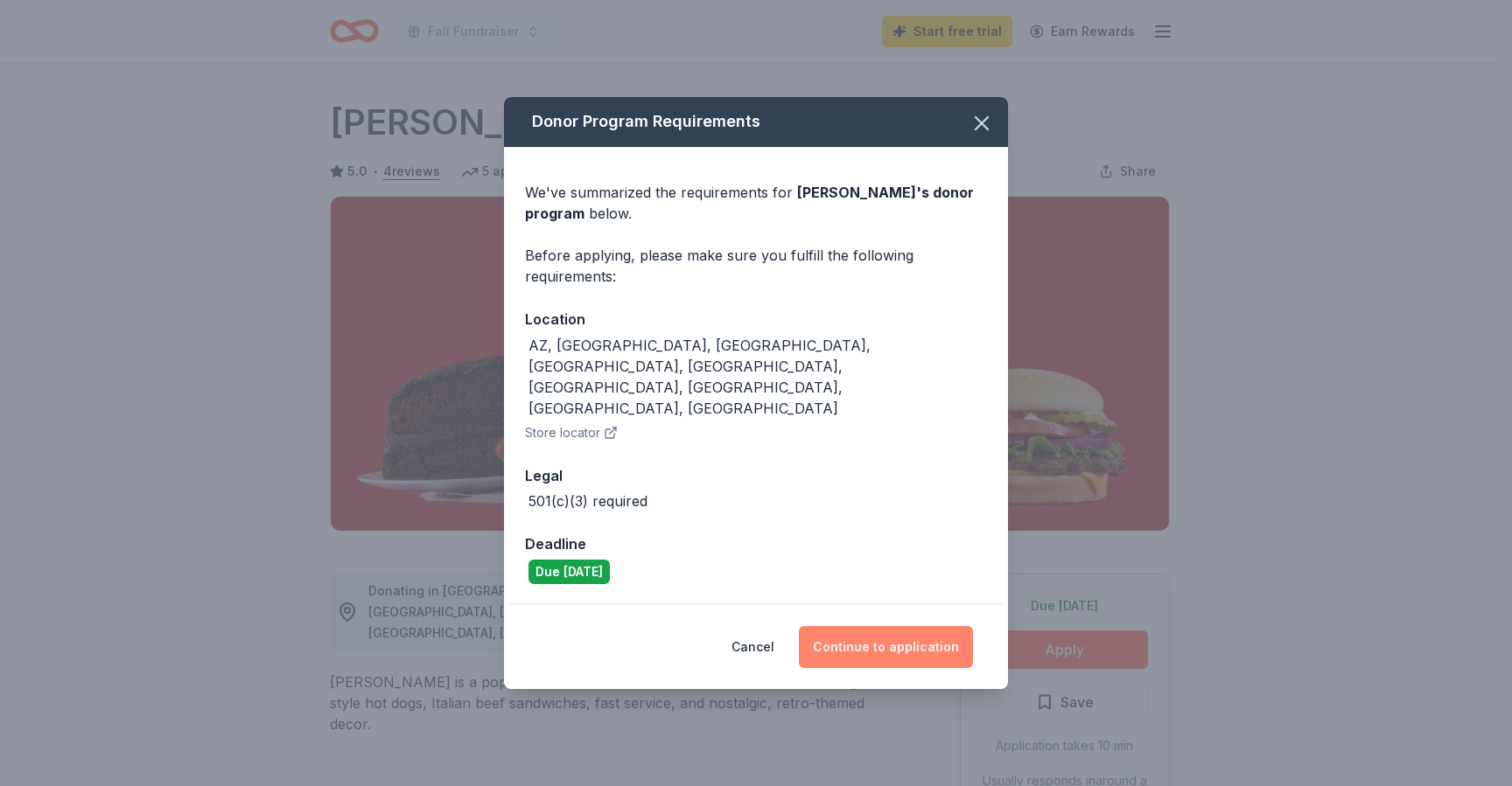
click at [895, 627] on button "Continue to application" at bounding box center [885, 647] width 174 height 42
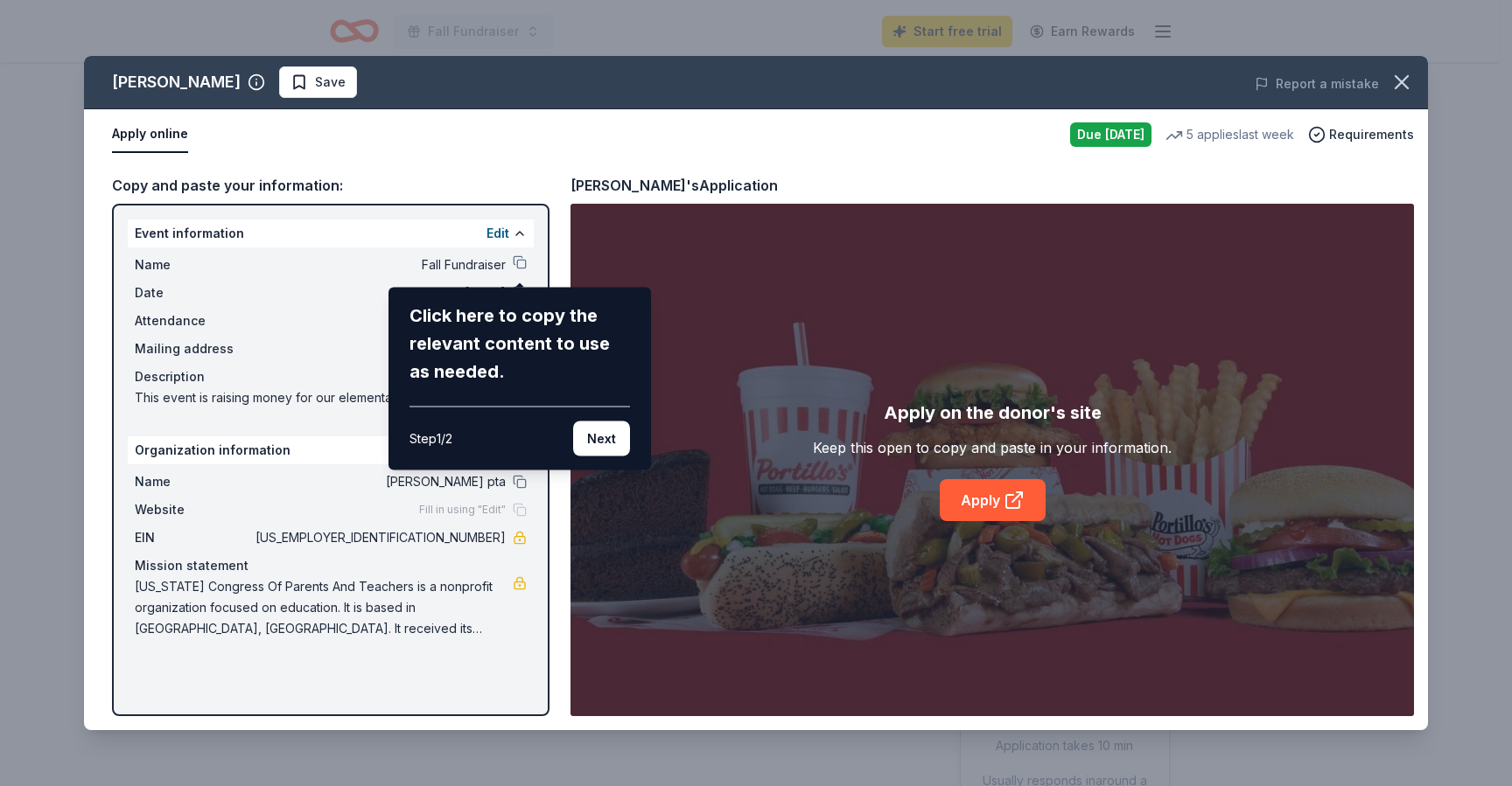
click at [608, 439] on button "Next" at bounding box center [602, 440] width 57 height 35
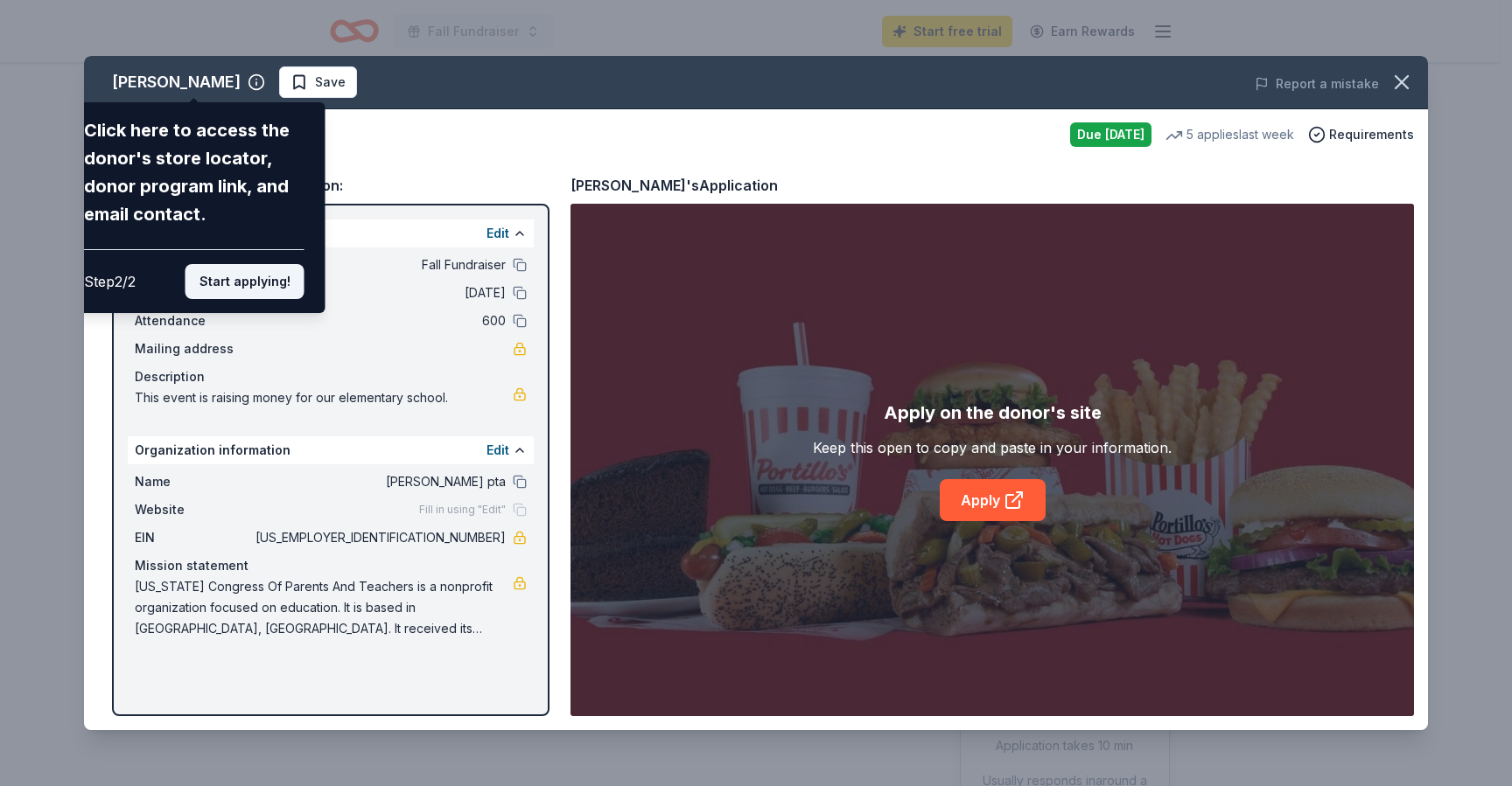
click at [249, 288] on button "Start applying!" at bounding box center [245, 281] width 119 height 35
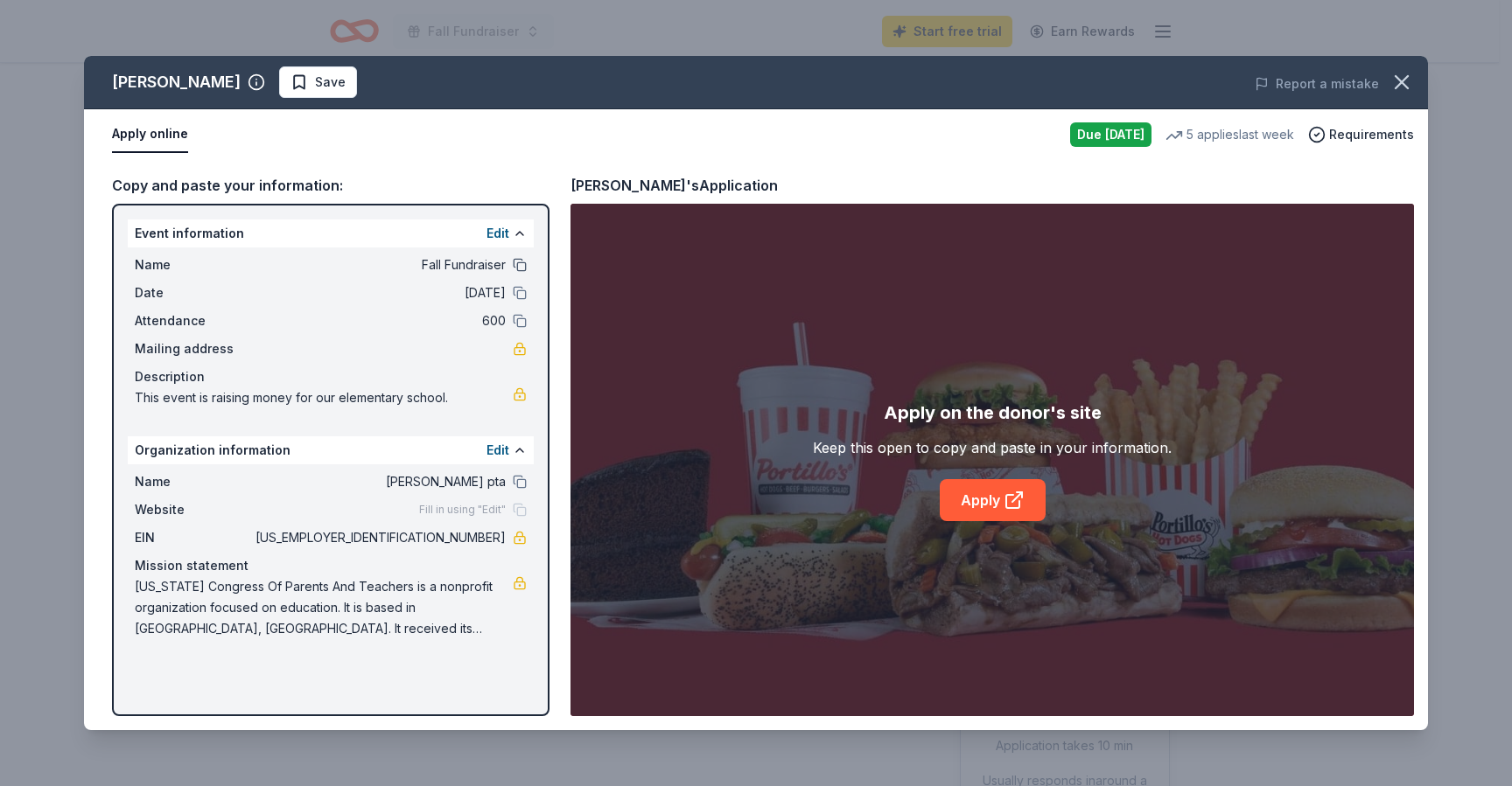
click at [519, 268] on button at bounding box center [519, 265] width 14 height 14
click at [524, 485] on button at bounding box center [519, 482] width 14 height 14
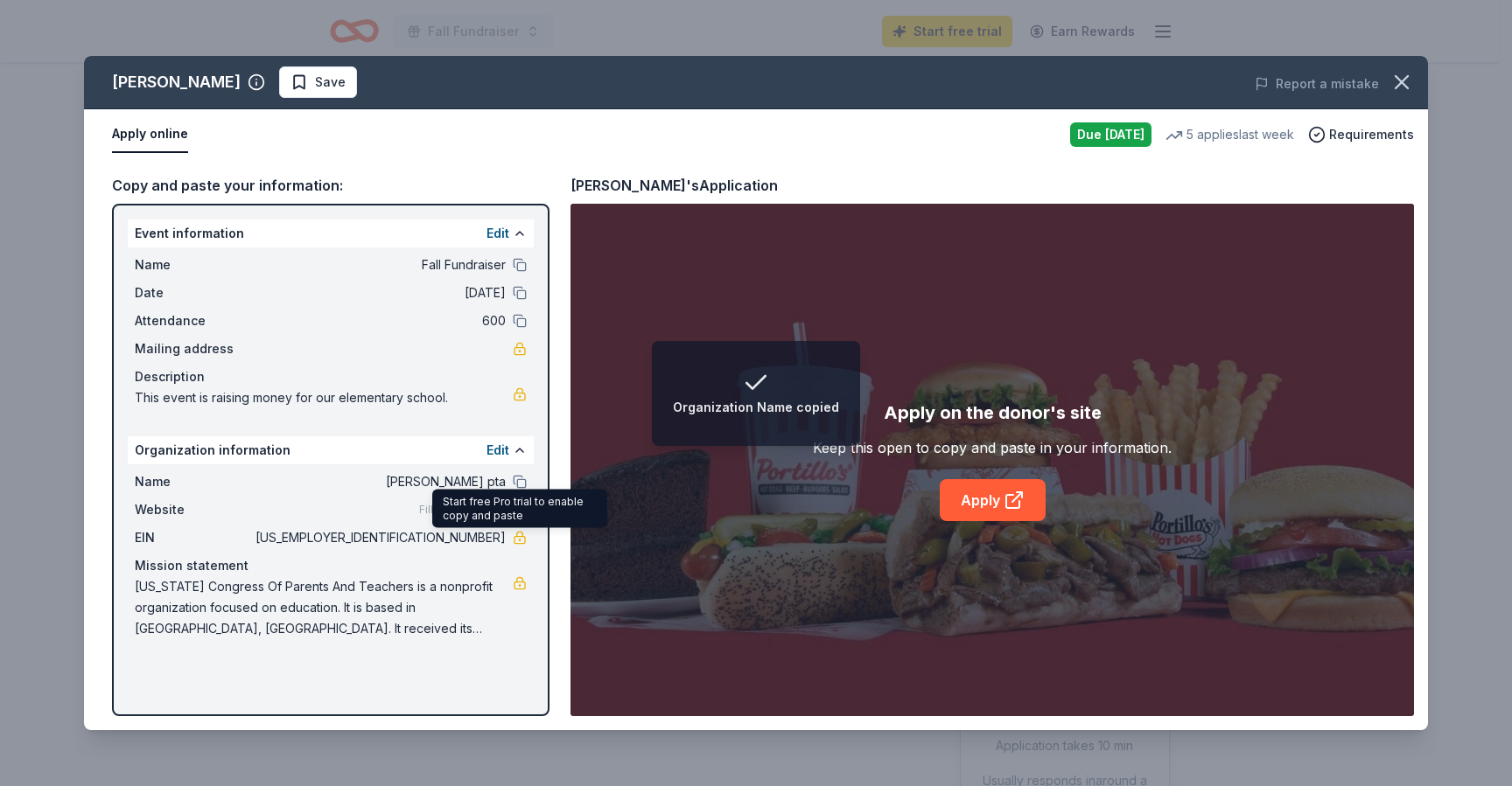
click at [522, 539] on link at bounding box center [519, 538] width 14 height 14
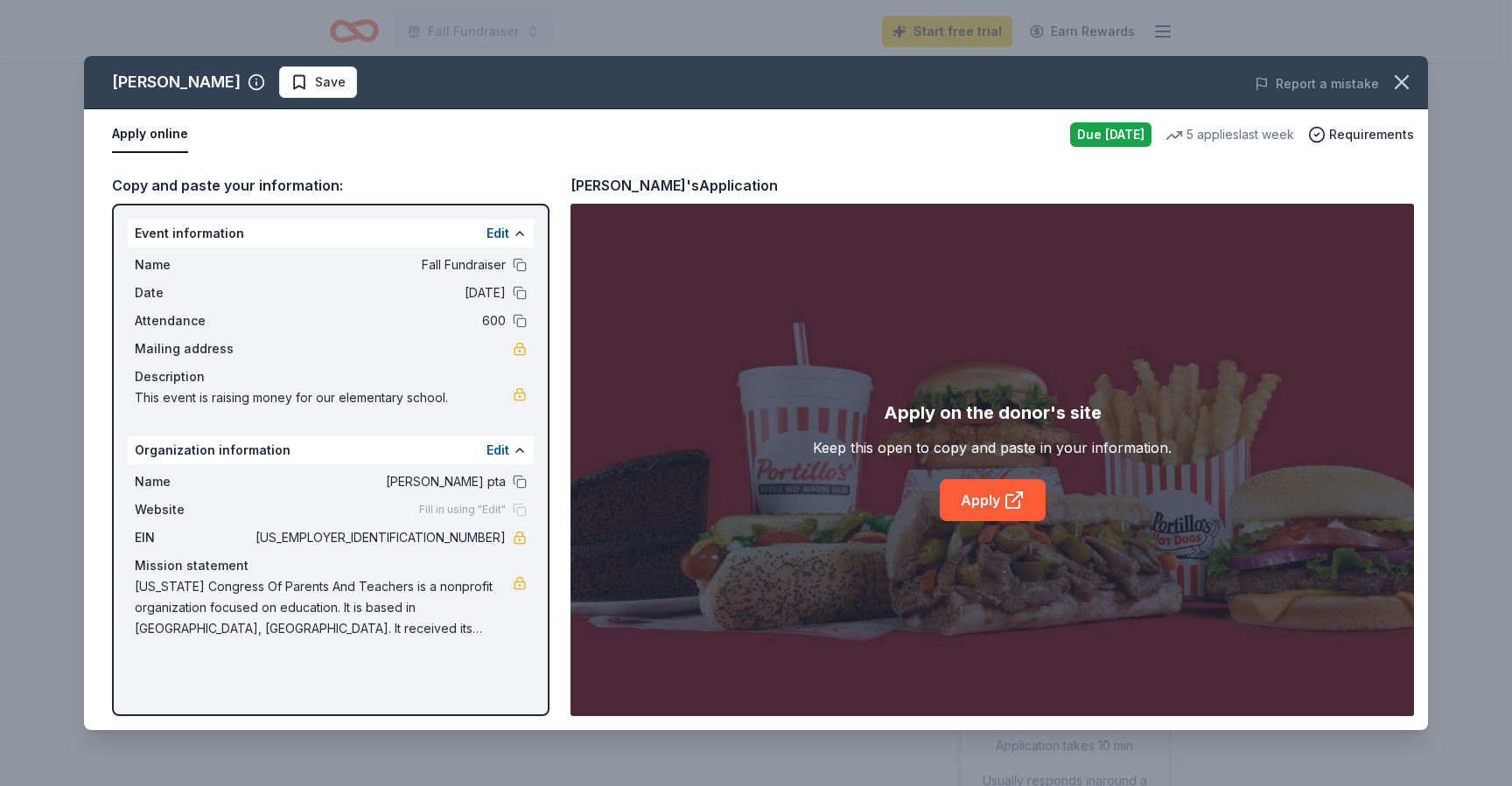
drag, startPoint x: 437, startPoint y: 539, endPoint x: 495, endPoint y: 541, distance: 58.0
click at [495, 541] on span "36-3662355" at bounding box center [378, 539] width 253 height 21
drag, startPoint x: 505, startPoint y: 540, endPoint x: 383, endPoint y: 538, distance: 122.0
click at [378, 538] on span "36-3662355" at bounding box center [378, 539] width 253 height 21
click at [1400, 82] on icon "button" at bounding box center [1401, 82] width 13 height 13
